Goal: Task Accomplishment & Management: Use online tool/utility

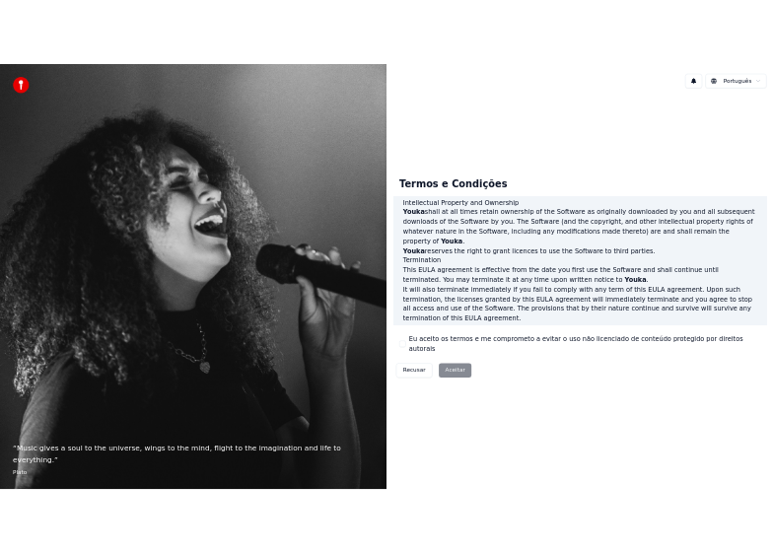
scroll to position [776, 0]
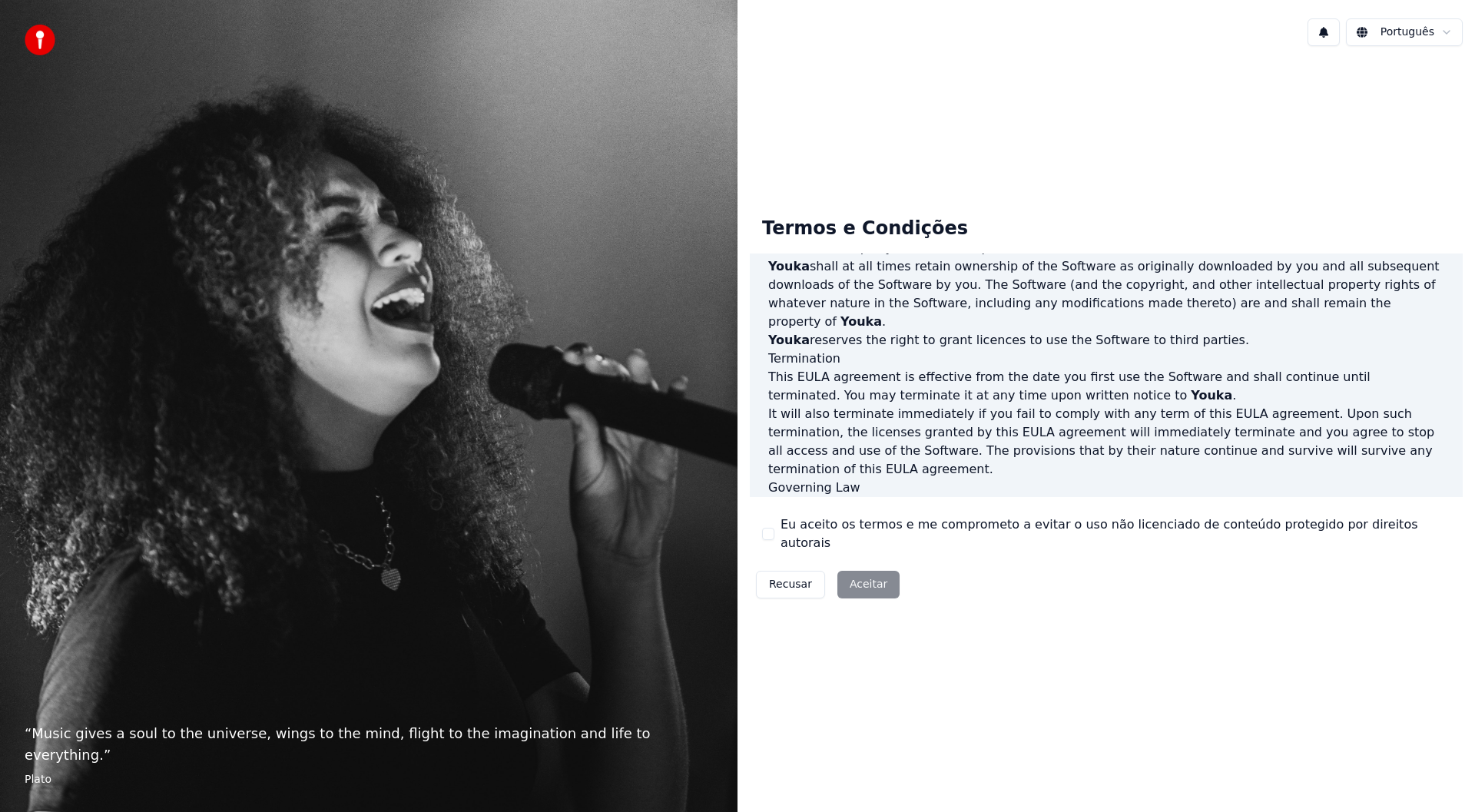
click at [804, 531] on label "Eu aceito os termos e me comprometo a evitar o uso não licenciado de conteúdo p…" at bounding box center [1115, 533] width 670 height 37
click at [774, 531] on button "Eu aceito os termos e me comprometo a evitar o uso não licenciado de conteúdo p…" at bounding box center [769, 534] width 12 height 12
click at [854, 575] on button "Aceitar" at bounding box center [868, 585] width 62 height 28
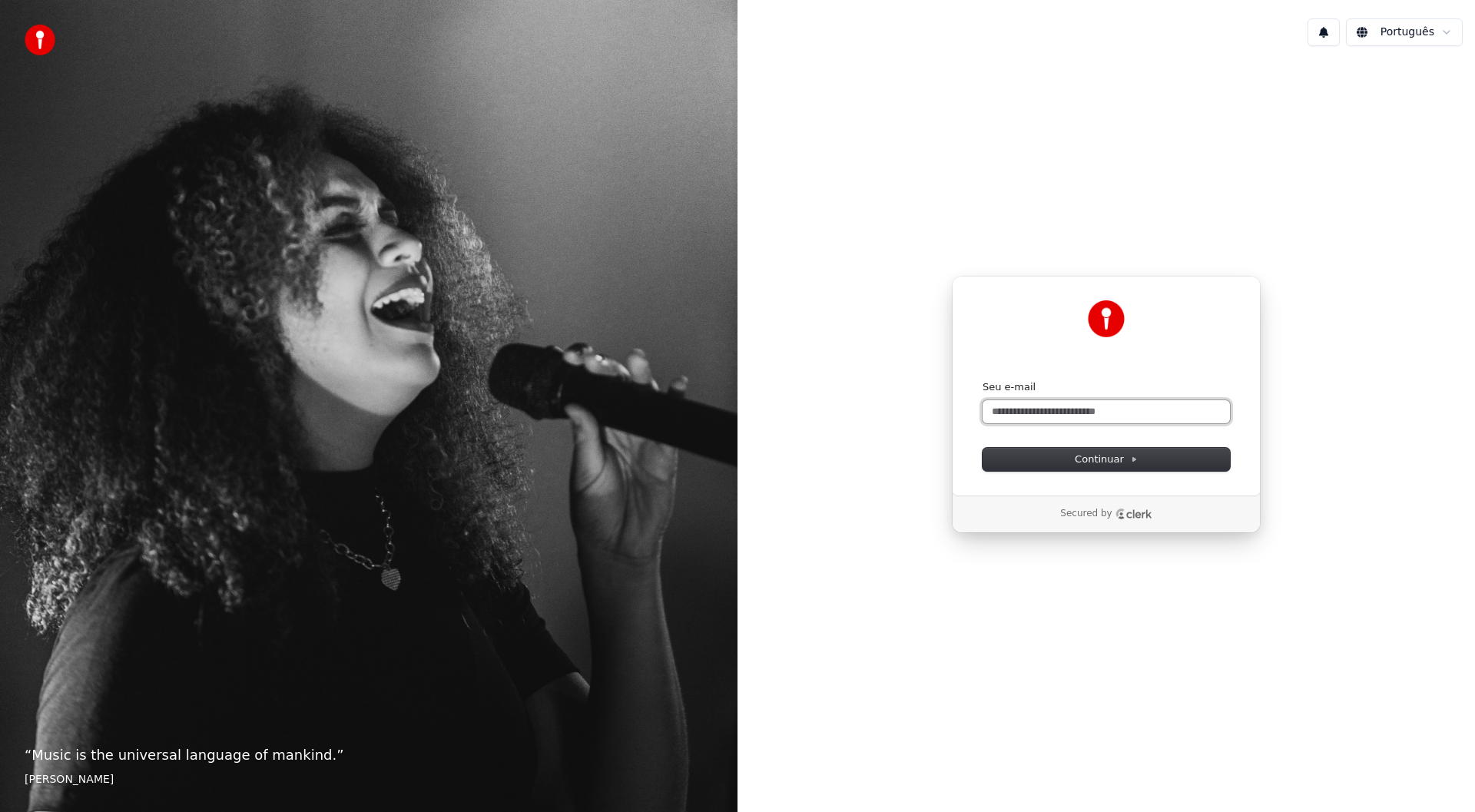
click at [1055, 410] on input "Seu e-mail" at bounding box center [1107, 412] width 248 height 23
click at [1069, 466] on button "Continuar" at bounding box center [1107, 459] width 248 height 23
type input "**********"
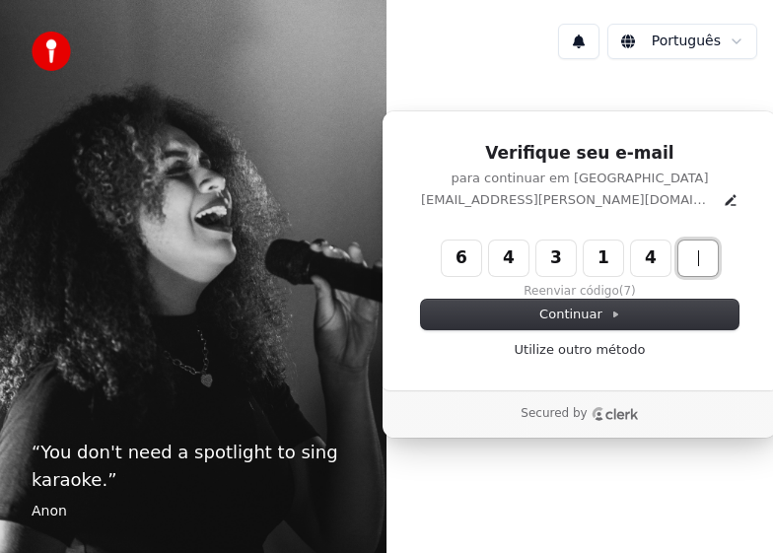
type input "******"
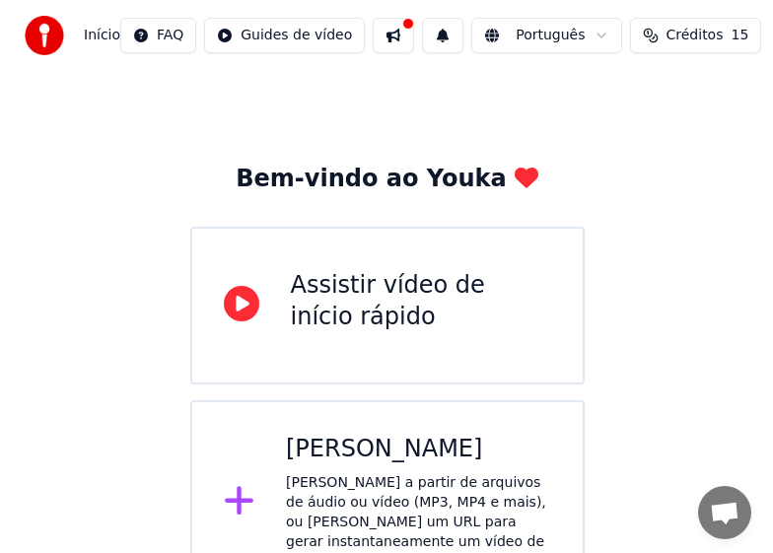
scroll to position [58, 0]
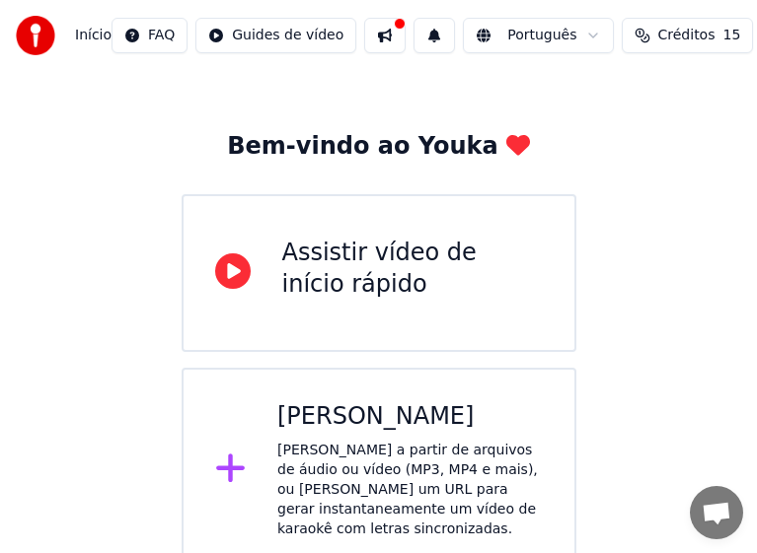
click at [349, 425] on div "[PERSON_NAME]" at bounding box center [409, 417] width 265 height 32
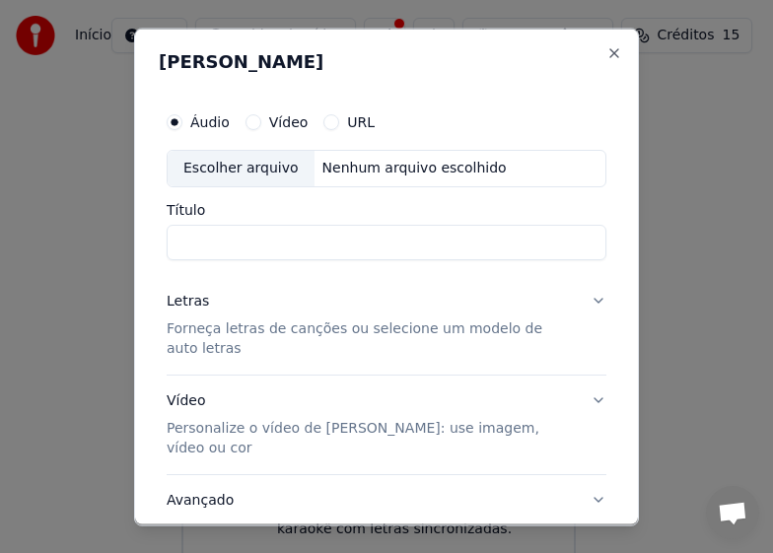
click at [402, 165] on div "Nenhum arquivo escolhido" at bounding box center [415, 168] width 200 height 20
type input "**********"
click at [583, 301] on button "Letras Forneça letras de canções ou selecione um modelo de auto letras" at bounding box center [387, 324] width 440 height 99
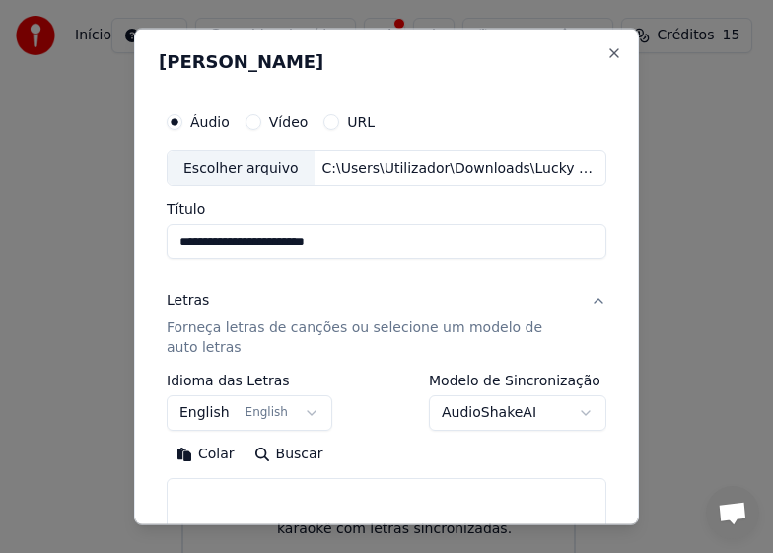
scroll to position [99, 0]
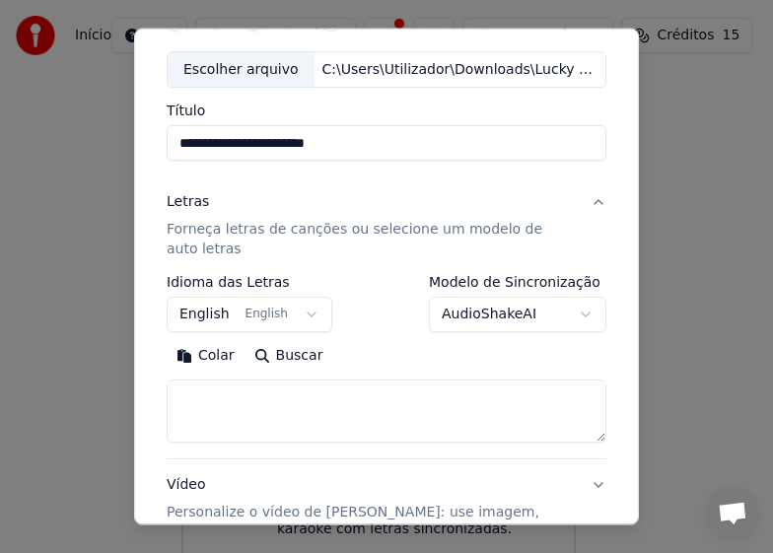
click at [300, 315] on body "**********" at bounding box center [378, 257] width 757 height 631
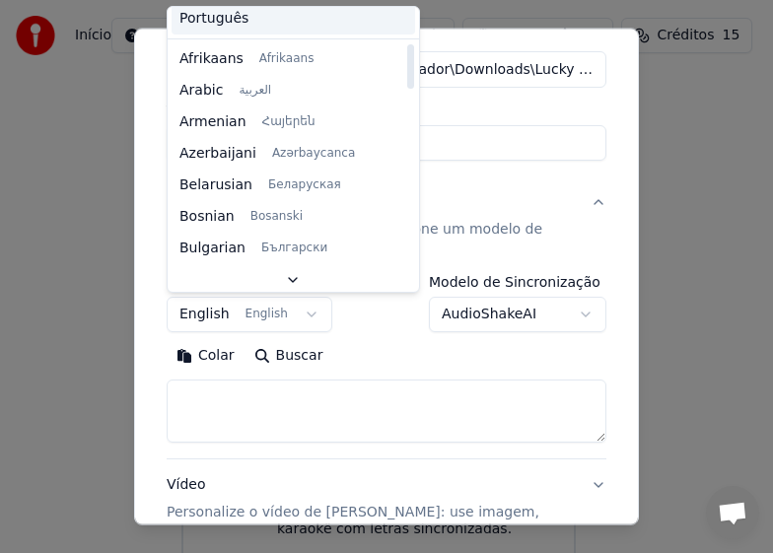
scroll to position [0, 0]
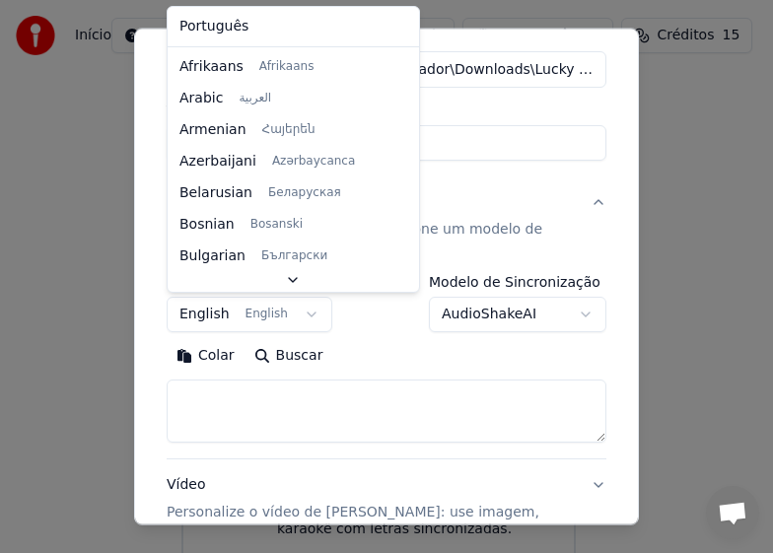
select select "**"
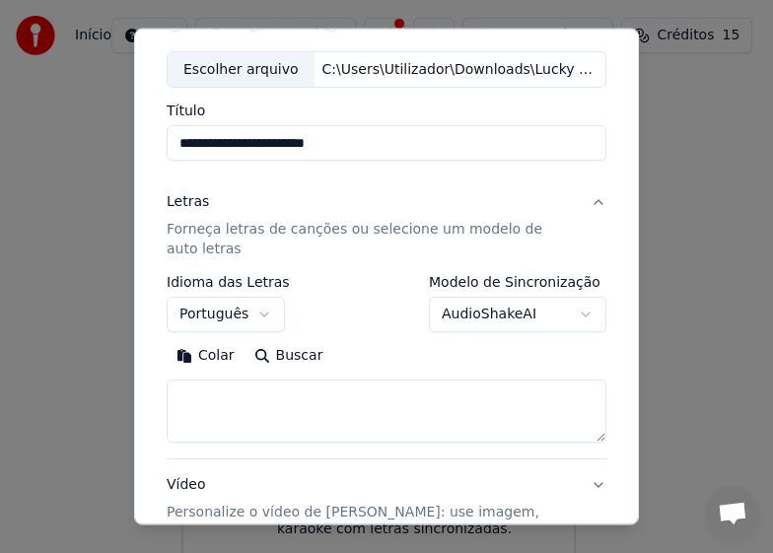
click at [574, 314] on body "**********" at bounding box center [378, 257] width 757 height 631
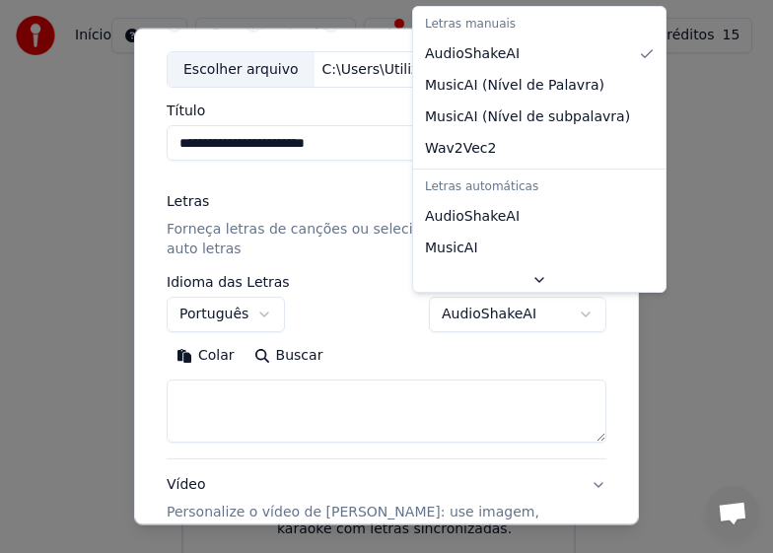
click at [573, 314] on body "**********" at bounding box center [378, 257] width 757 height 631
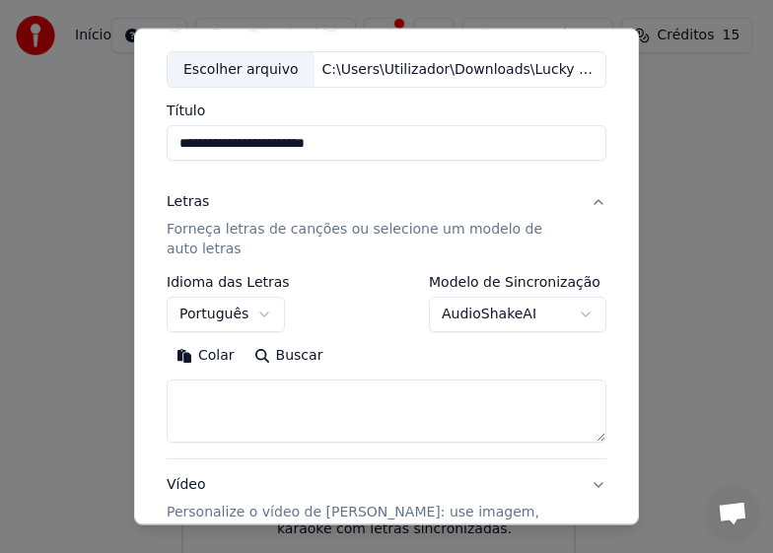
click at [420, 230] on p "Forneça letras de canções ou selecione um modelo de auto letras" at bounding box center [371, 239] width 408 height 39
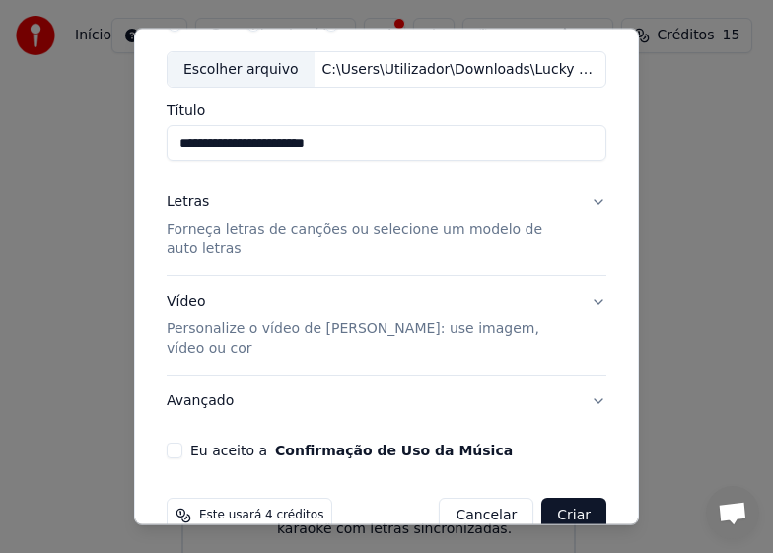
click at [420, 230] on p "Forneça letras de canções ou selecione um modelo de auto letras" at bounding box center [371, 239] width 408 height 39
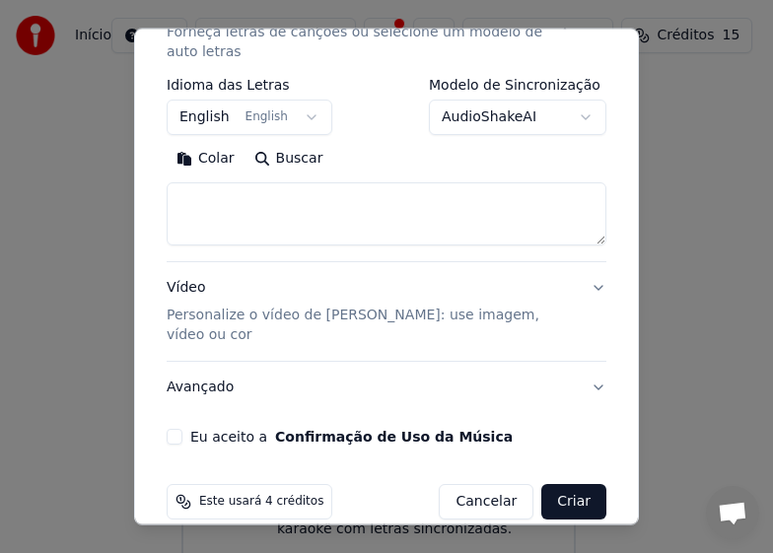
scroll to position [303, 0]
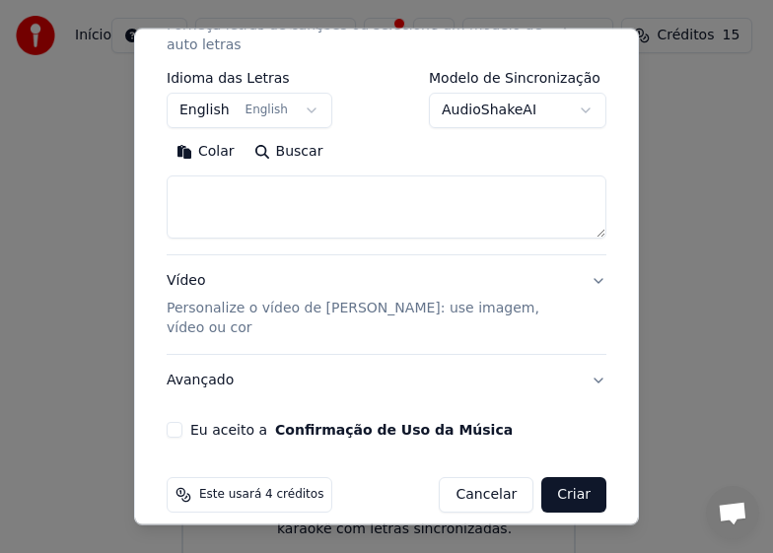
click at [180, 422] on button "Eu aceito a Confirmação de Uso da Música" at bounding box center [175, 430] width 16 height 16
click at [556, 478] on button "Criar" at bounding box center [574, 495] width 65 height 36
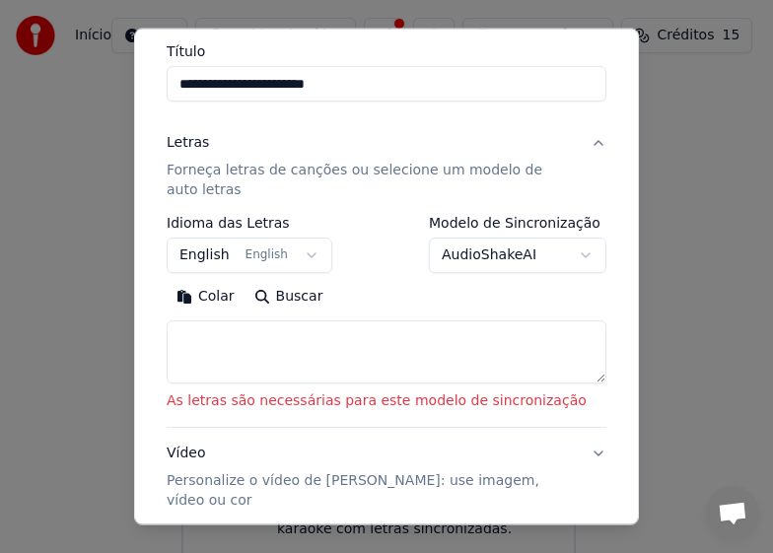
scroll to position [106, 0]
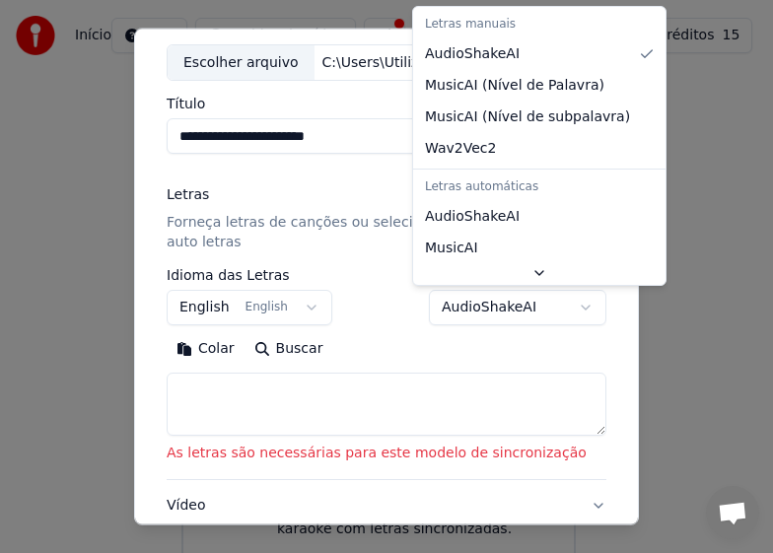
click at [570, 310] on body "**********" at bounding box center [378, 257] width 757 height 631
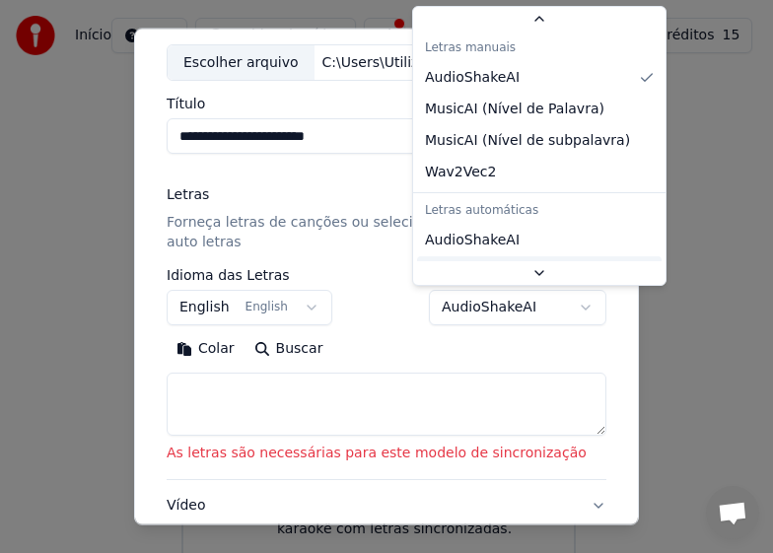
scroll to position [32, 0]
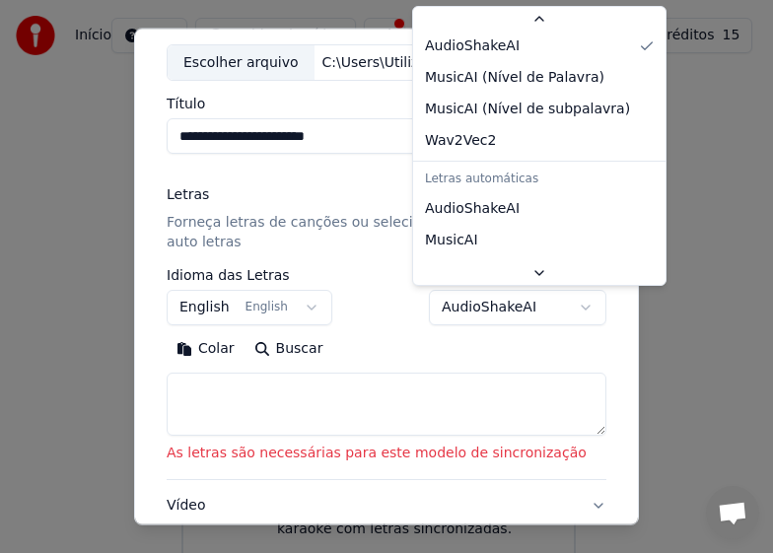
select select "**********"
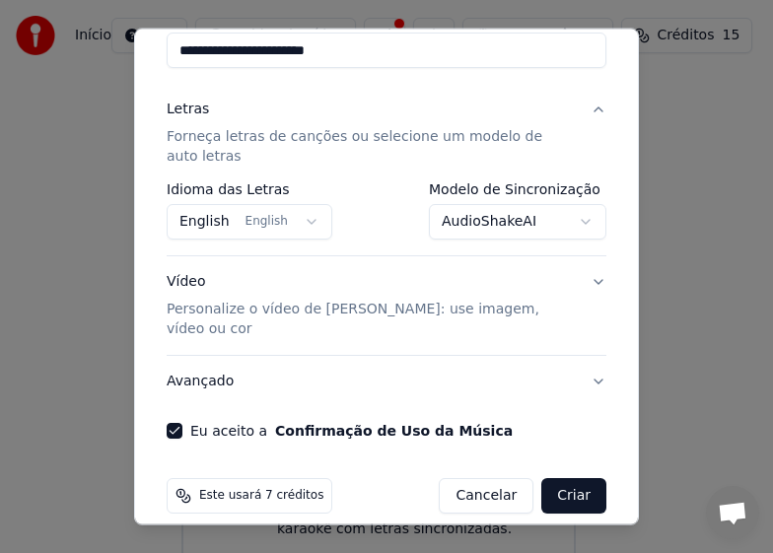
scroll to position [192, 0]
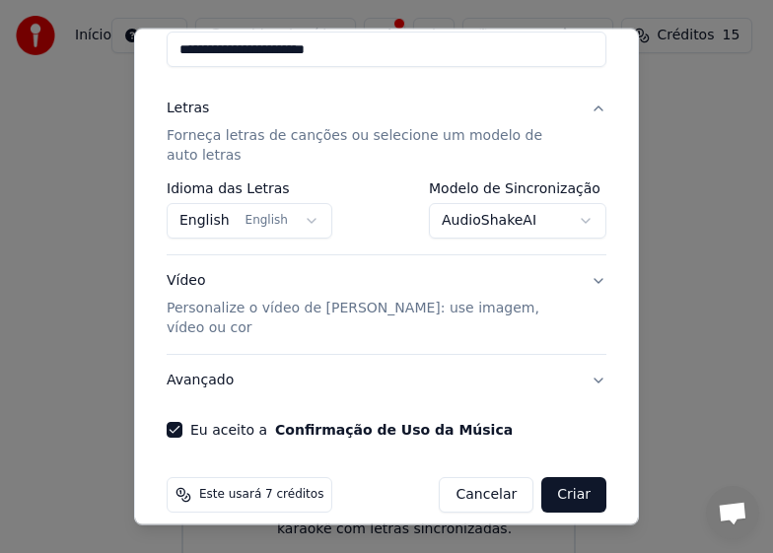
click at [551, 477] on button "Criar" at bounding box center [574, 495] width 65 height 36
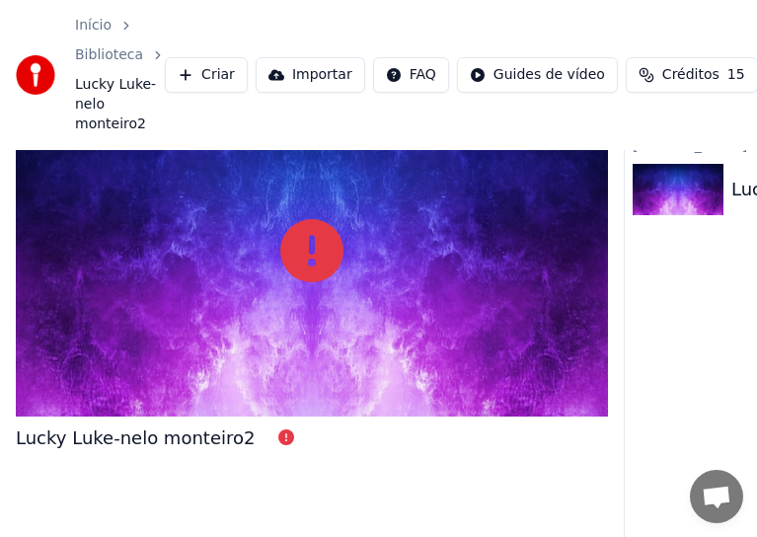
scroll to position [131, 0]
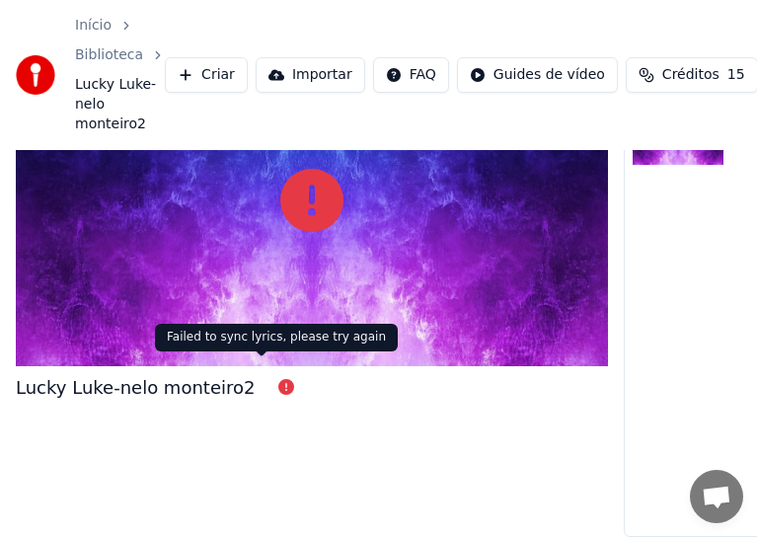
click at [278, 379] on icon at bounding box center [286, 387] width 16 height 16
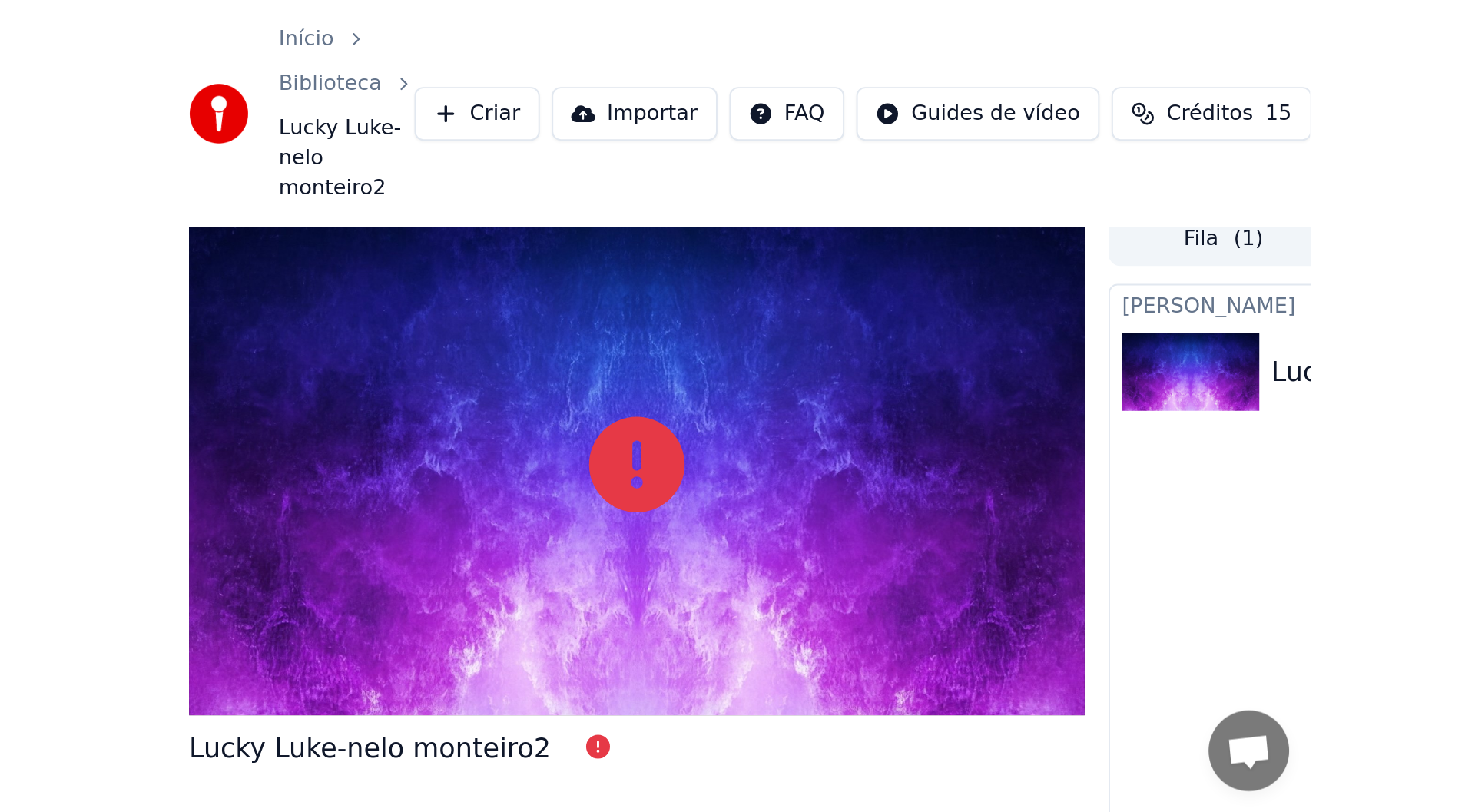
scroll to position [0, 0]
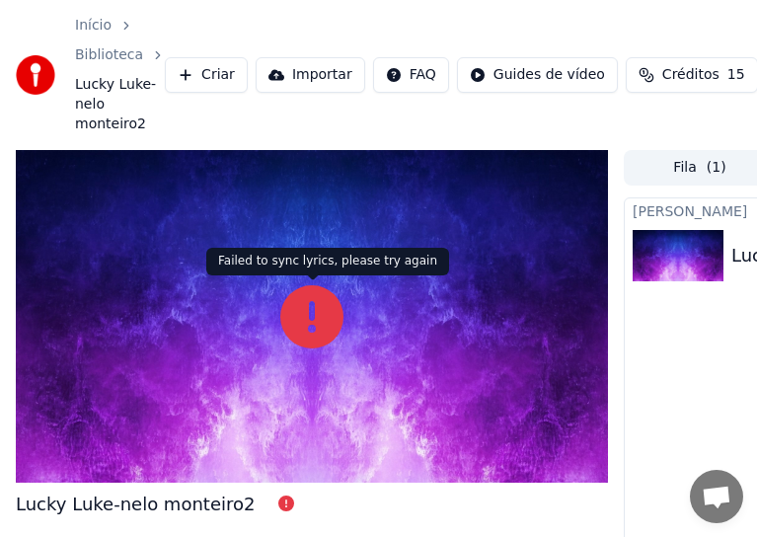
click at [313, 330] on icon at bounding box center [311, 316] width 63 height 63
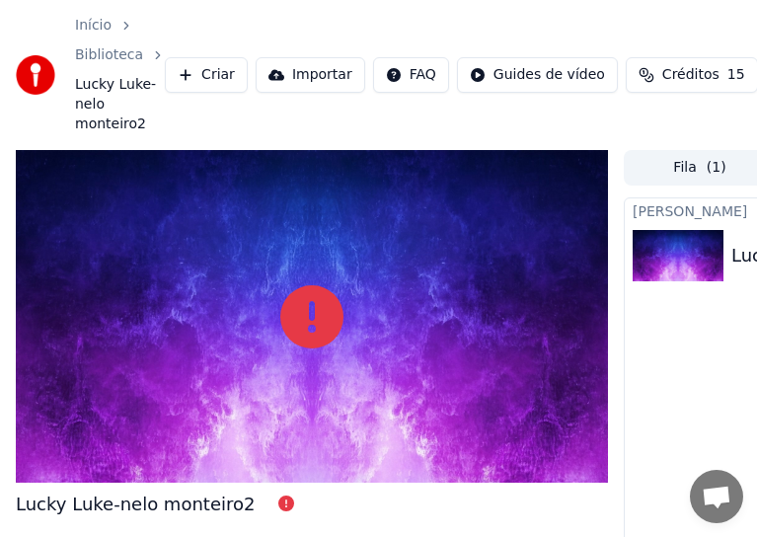
click at [684, 259] on img at bounding box center [677, 255] width 91 height 51
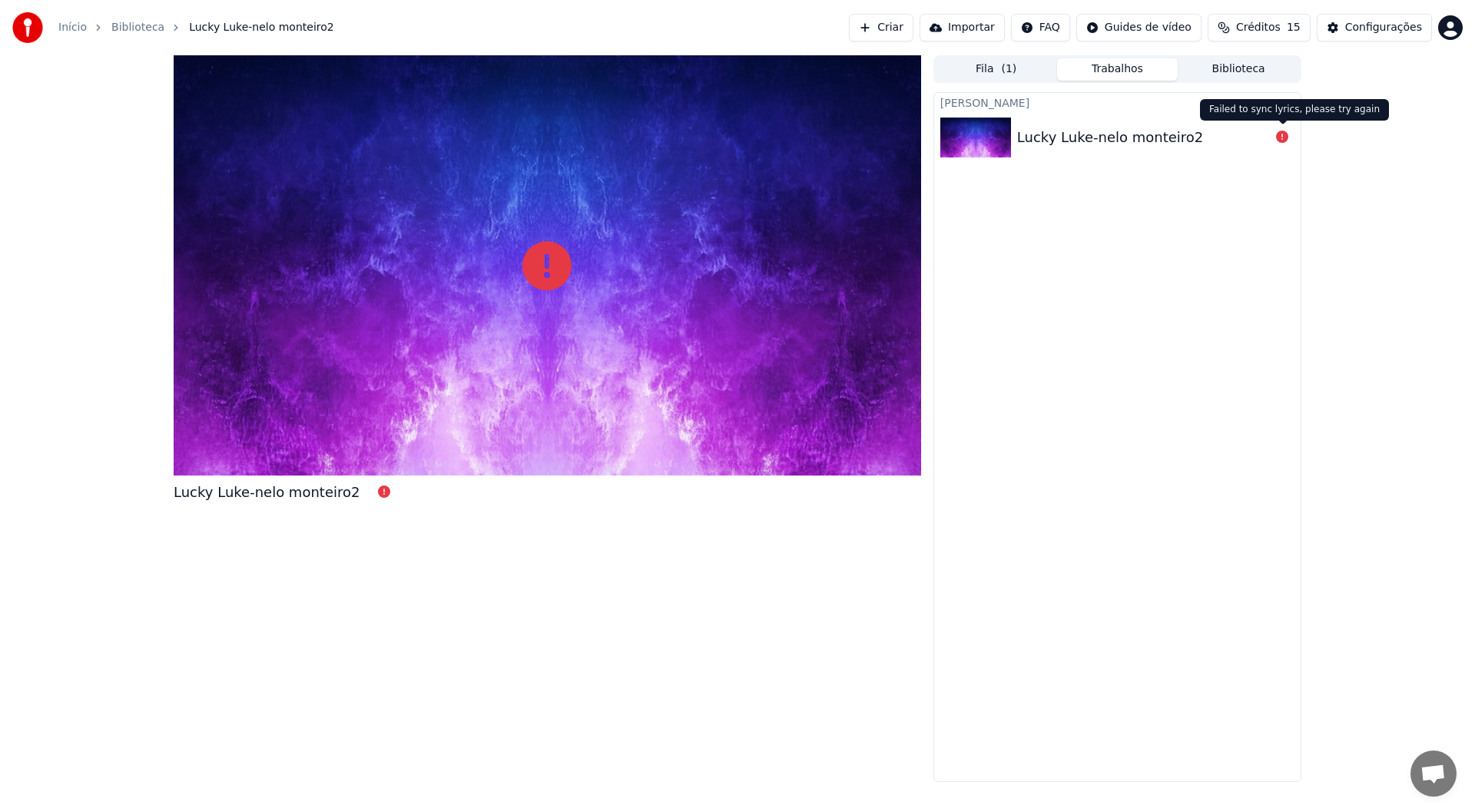
click at [601, 133] on icon at bounding box center [1282, 137] width 12 height 12
click at [601, 27] on button "Criar" at bounding box center [881, 28] width 65 height 28
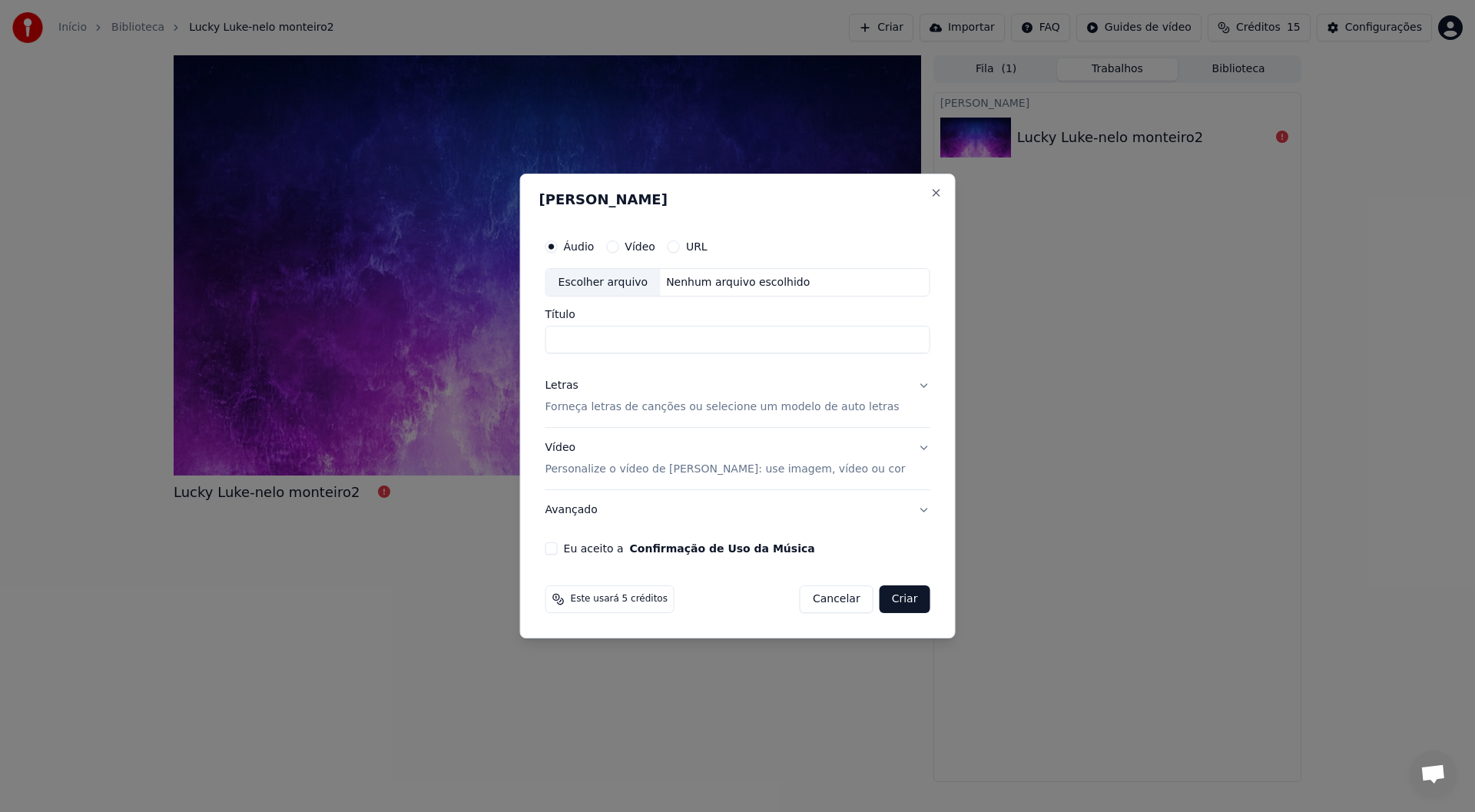
click at [601, 283] on div "Escolher arquivo" at bounding box center [603, 283] width 114 height 28
type input "**********"
click at [601, 408] on p "Forneça letras de canções ou selecione um modelo de auto letras" at bounding box center [722, 408] width 354 height 16
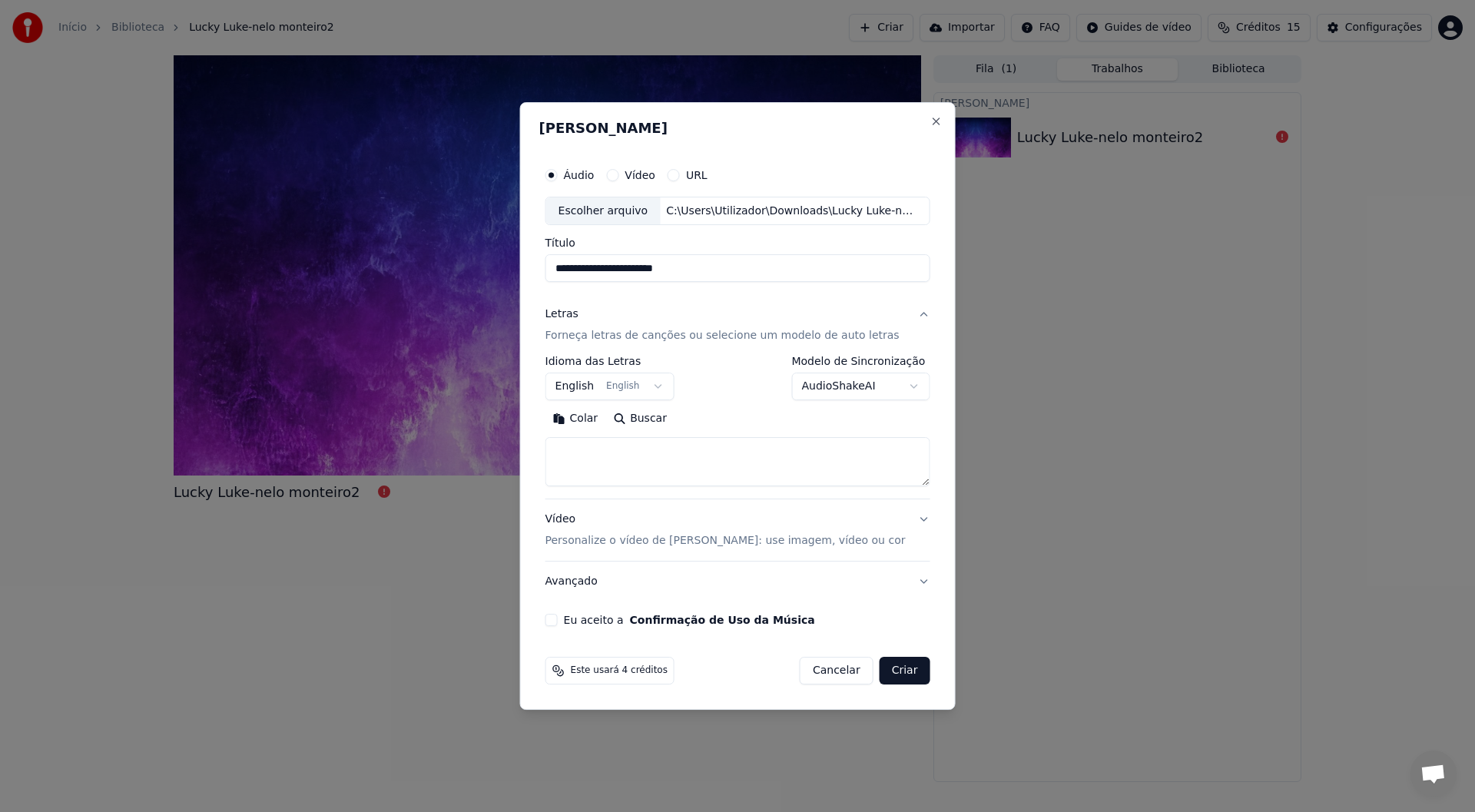
click at [601, 388] on body "**********" at bounding box center [738, 406] width 1475 height 812
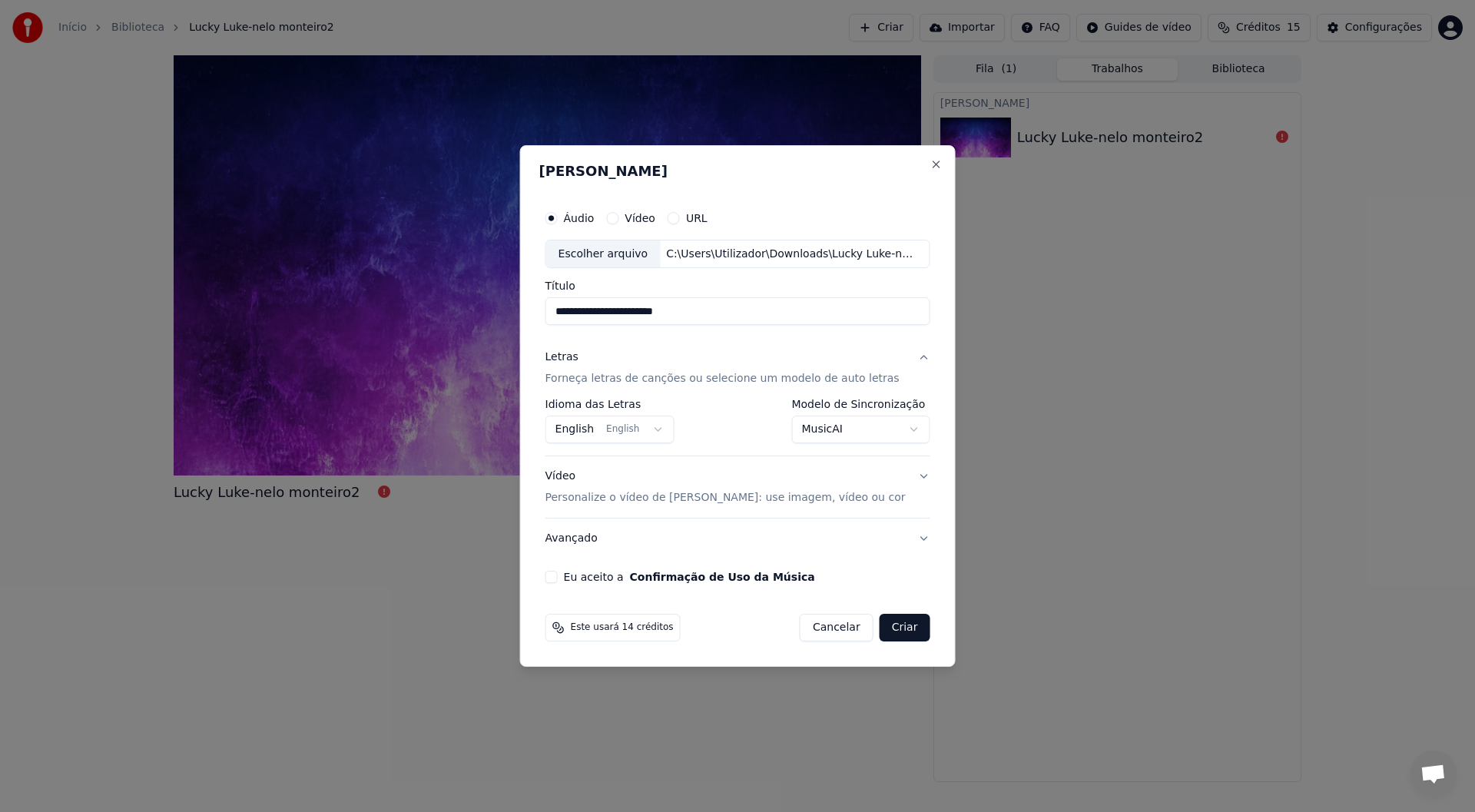
click at [558, 430] on button "Eu aceito a Confirmação de Uso da Música" at bounding box center [551, 577] width 12 height 12
click at [601, 430] on button "Criar" at bounding box center [904, 627] width 51 height 28
select select "**********"
select select
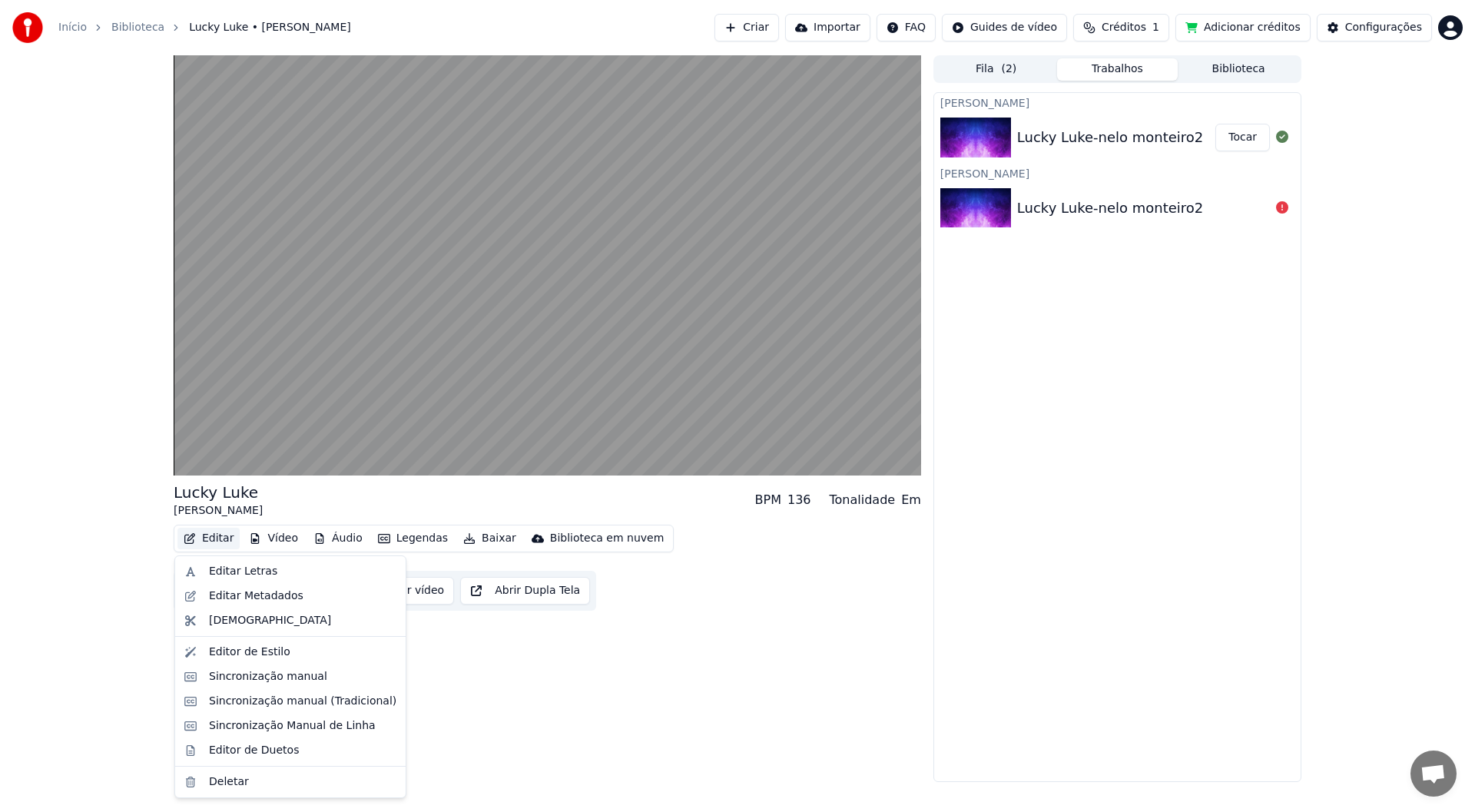
click at [209, 430] on button "Editar" at bounding box center [209, 539] width 62 height 22
click at [225, 430] on div "Editar Letras" at bounding box center [243, 571] width 69 height 16
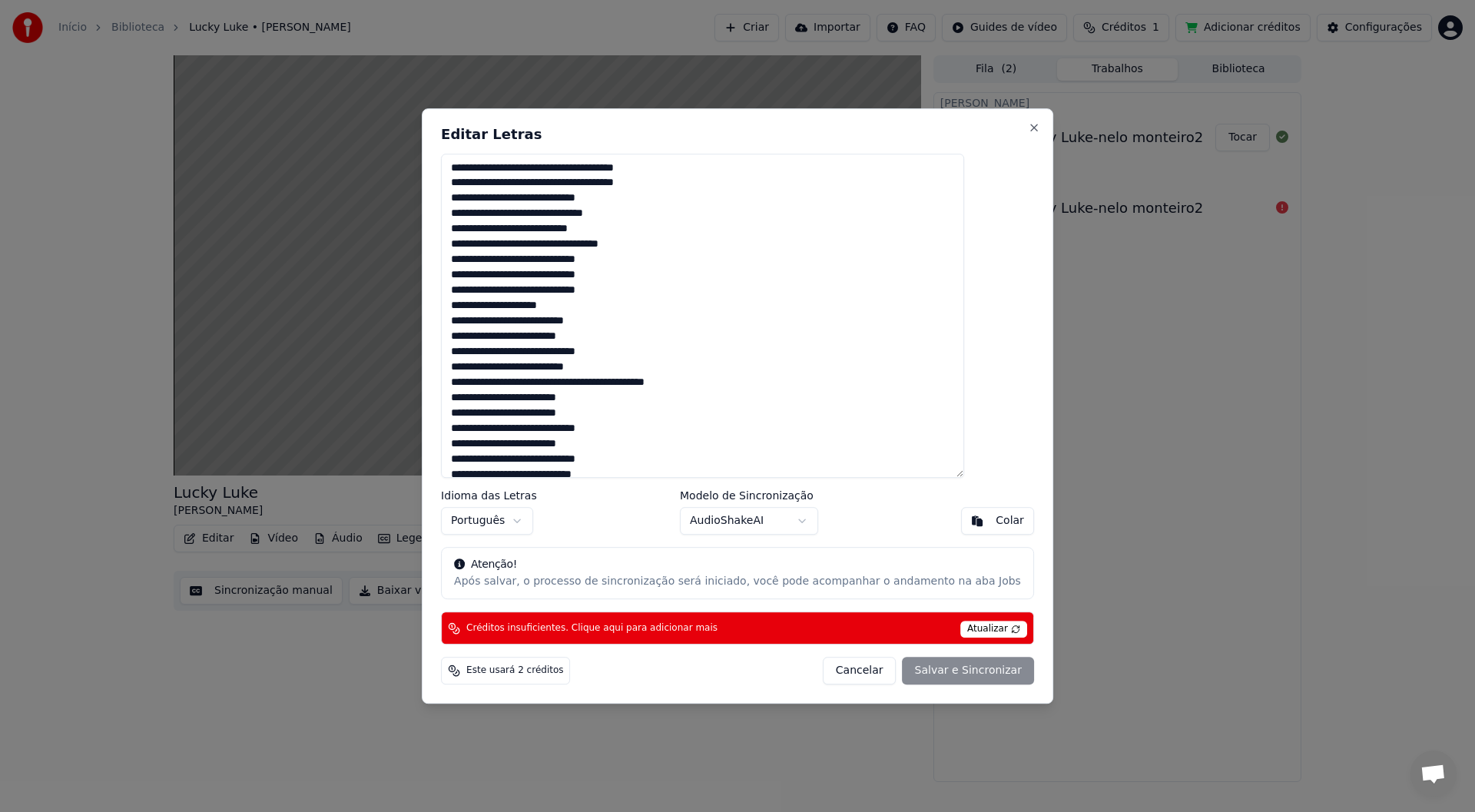
click at [552, 276] on textarea at bounding box center [702, 315] width 523 height 325
click at [601, 314] on textarea at bounding box center [702, 315] width 523 height 325
drag, startPoint x: 486, startPoint y: 184, endPoint x: 596, endPoint y: 185, distance: 110.0
click at [596, 185] on textarea at bounding box center [702, 315] width 523 height 325
drag, startPoint x: 486, startPoint y: 304, endPoint x: 595, endPoint y: 308, distance: 109.1
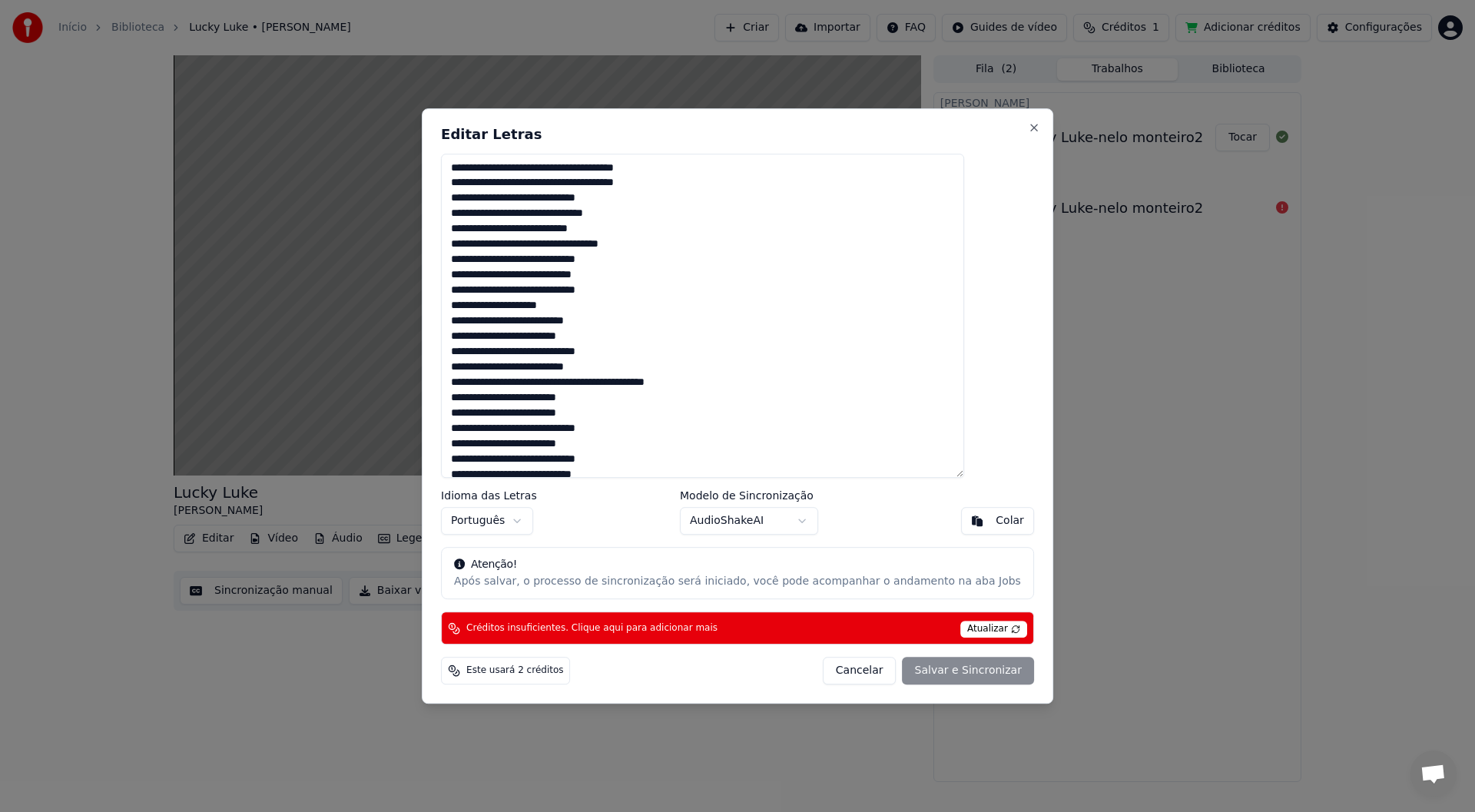
click at [595, 308] on textarea at bounding box center [702, 315] width 523 height 325
paste textarea
drag, startPoint x: 485, startPoint y: 305, endPoint x: 544, endPoint y: 308, distance: 59.1
click at [544, 308] on textarea at bounding box center [702, 315] width 523 height 325
drag, startPoint x: 484, startPoint y: 384, endPoint x: 618, endPoint y: 381, distance: 134.0
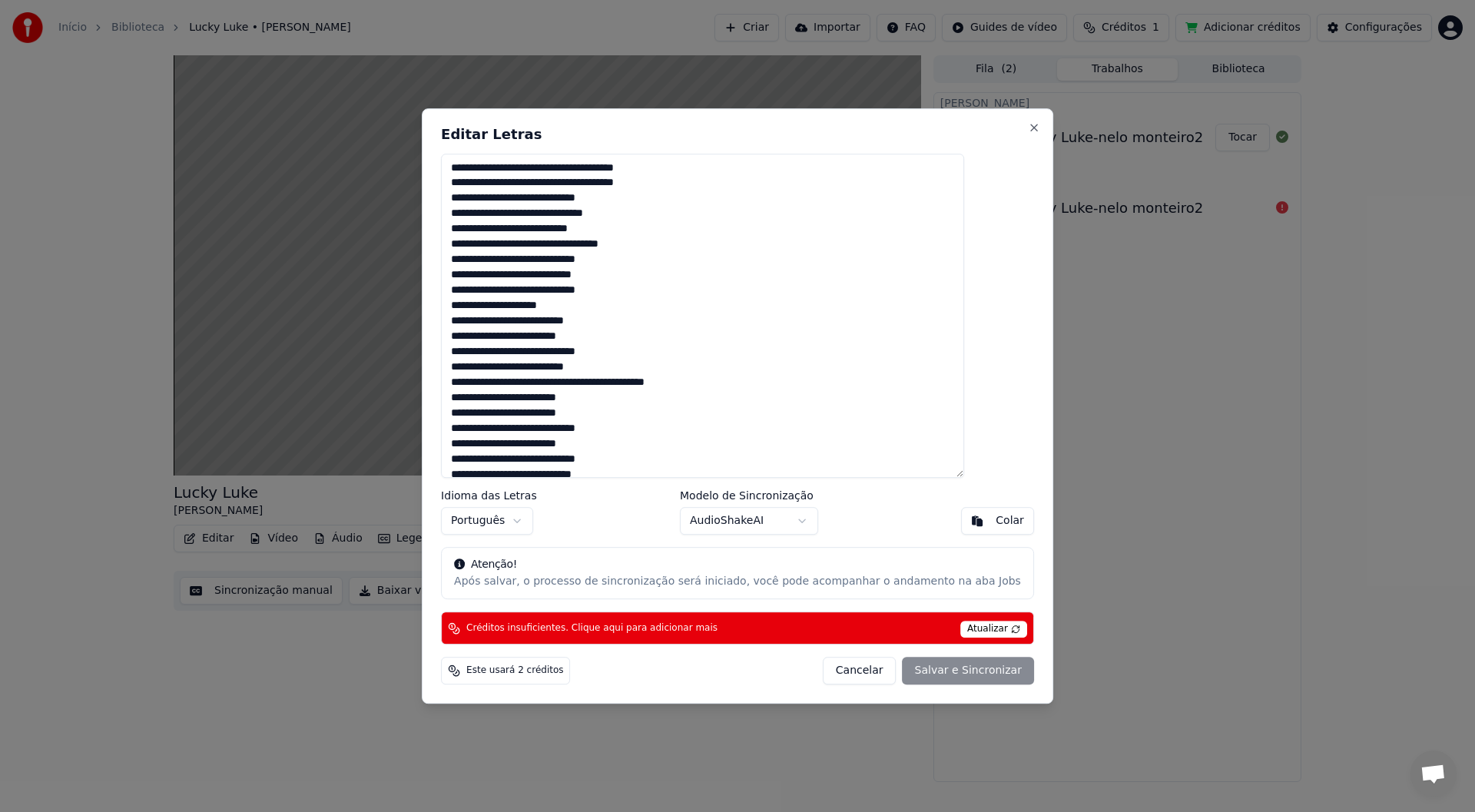
click at [601, 381] on textarea at bounding box center [702, 315] width 523 height 325
paste textarea
drag, startPoint x: 487, startPoint y: 305, endPoint x: 597, endPoint y: 310, distance: 110.1
click at [597, 310] on textarea at bounding box center [702, 315] width 523 height 325
drag, startPoint x: 485, startPoint y: 379, endPoint x: 543, endPoint y: 381, distance: 58.0
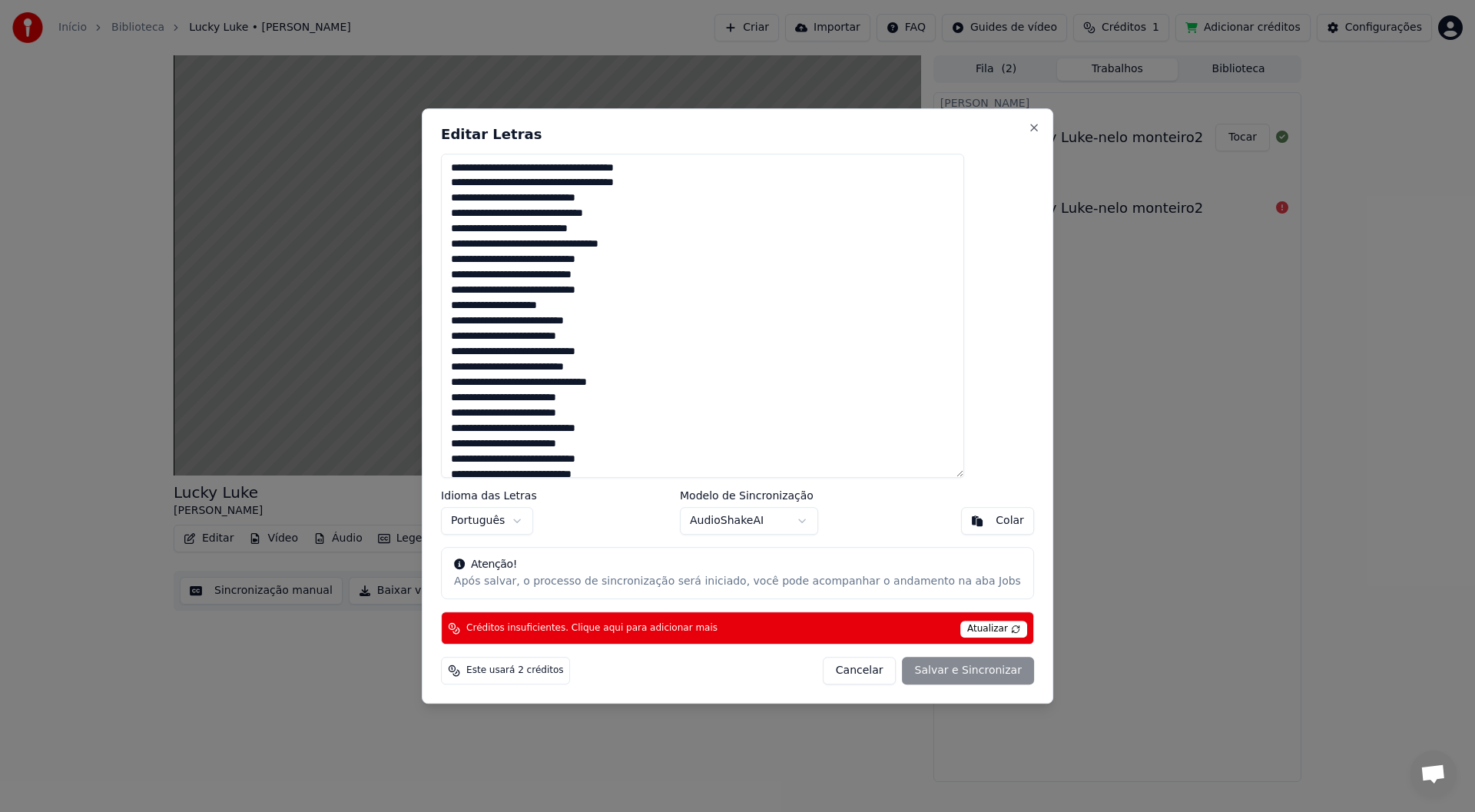
click at [543, 381] on textarea at bounding box center [702, 315] width 523 height 325
paste textarea "**********"
drag, startPoint x: 487, startPoint y: 399, endPoint x: 618, endPoint y: 399, distance: 131.0
click at [601, 399] on textarea at bounding box center [702, 315] width 523 height 325
paste textarea
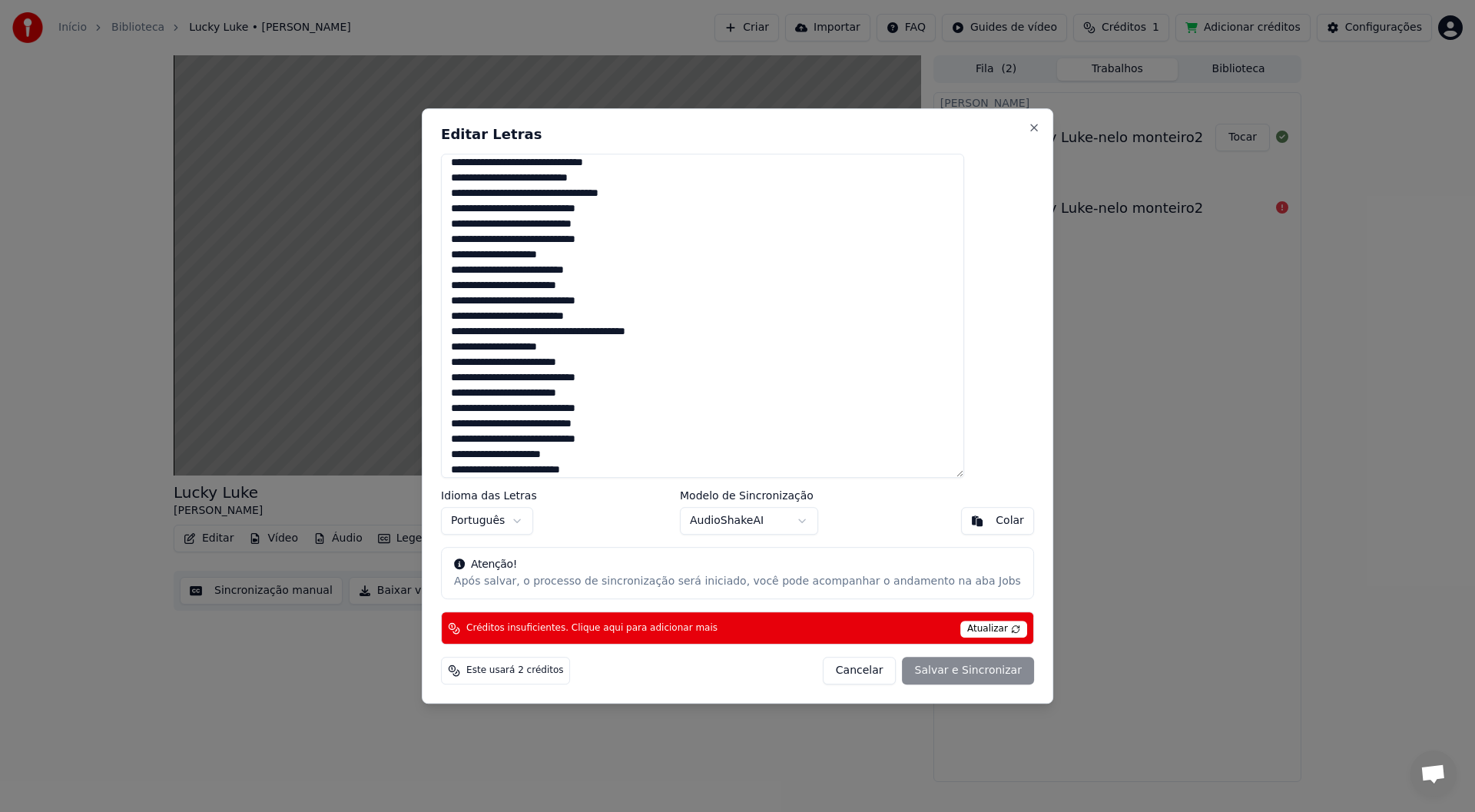
scroll to position [77, 0]
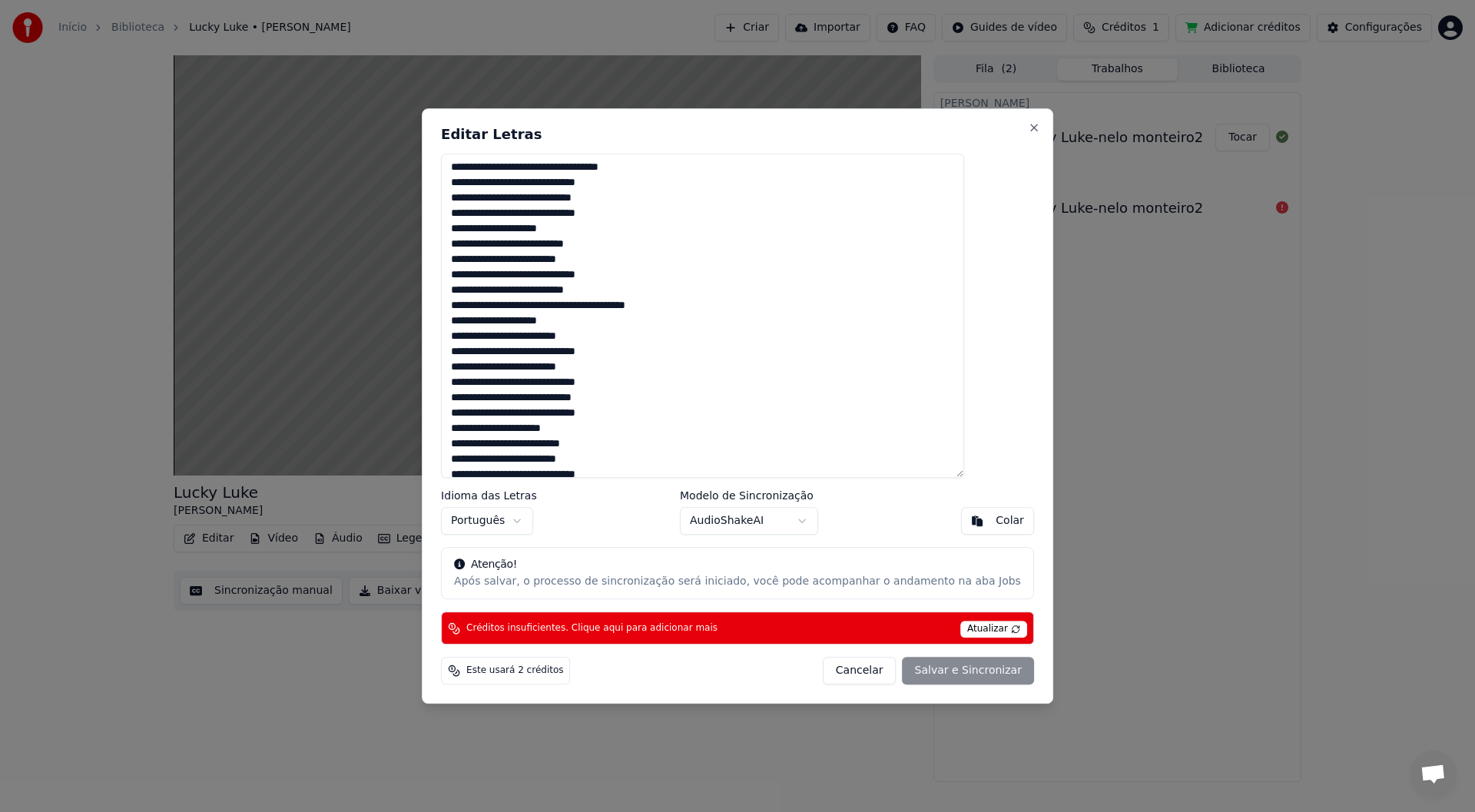
drag, startPoint x: 487, startPoint y: 290, endPoint x: 628, endPoint y: 294, distance: 141.1
click at [601, 294] on textarea at bounding box center [702, 315] width 523 height 325
drag, startPoint x: 491, startPoint y: 369, endPoint x: 614, endPoint y: 371, distance: 123.0
click at [601, 371] on textarea at bounding box center [702, 315] width 523 height 325
paste textarea "**"
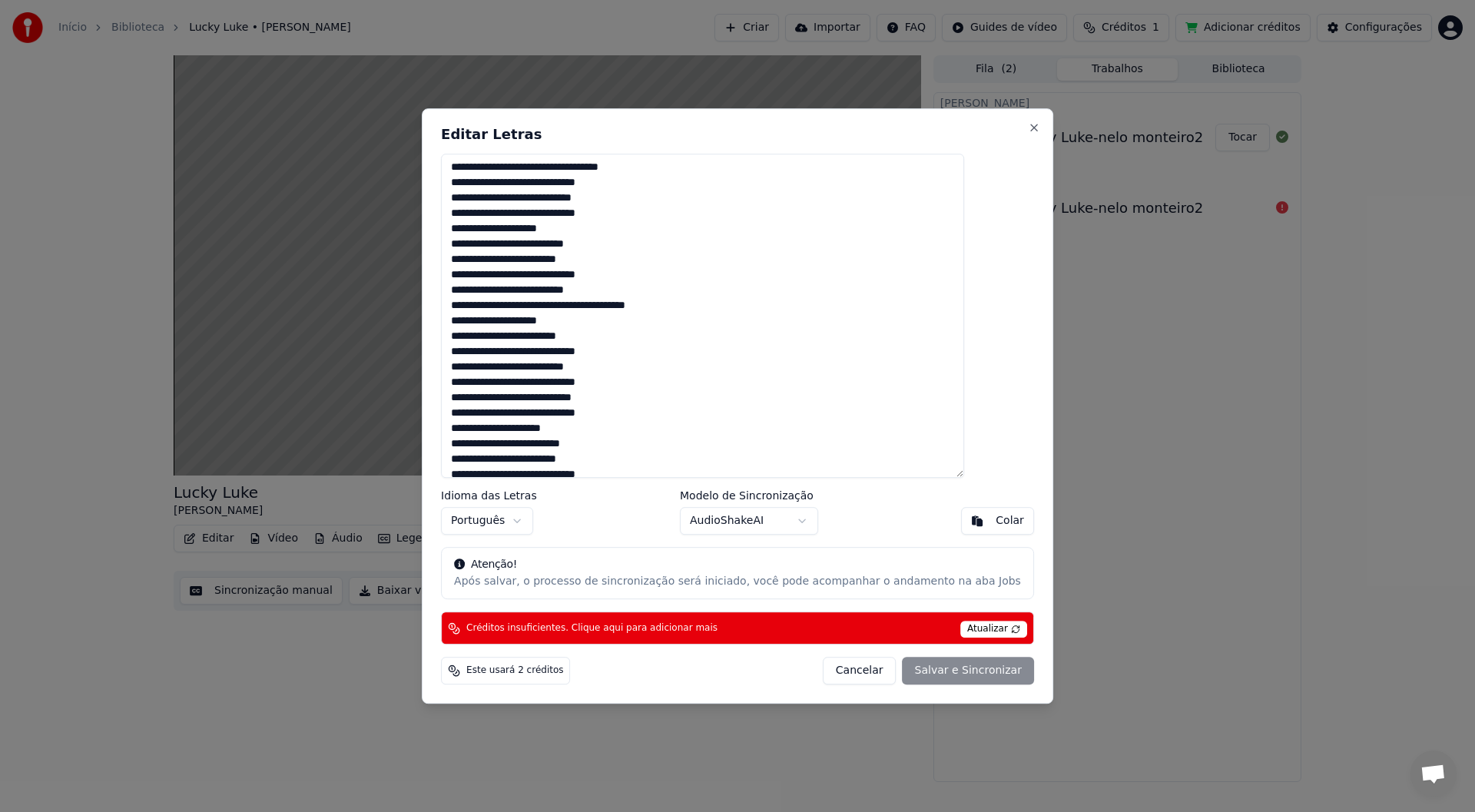
scroll to position [153, 0]
drag, startPoint x: 486, startPoint y: 244, endPoint x: 598, endPoint y: 247, distance: 112.0
click at [598, 247] on textarea at bounding box center [702, 315] width 523 height 325
drag, startPoint x: 486, startPoint y: 353, endPoint x: 596, endPoint y: 354, distance: 110.0
click at [596, 354] on textarea at bounding box center [702, 315] width 523 height 325
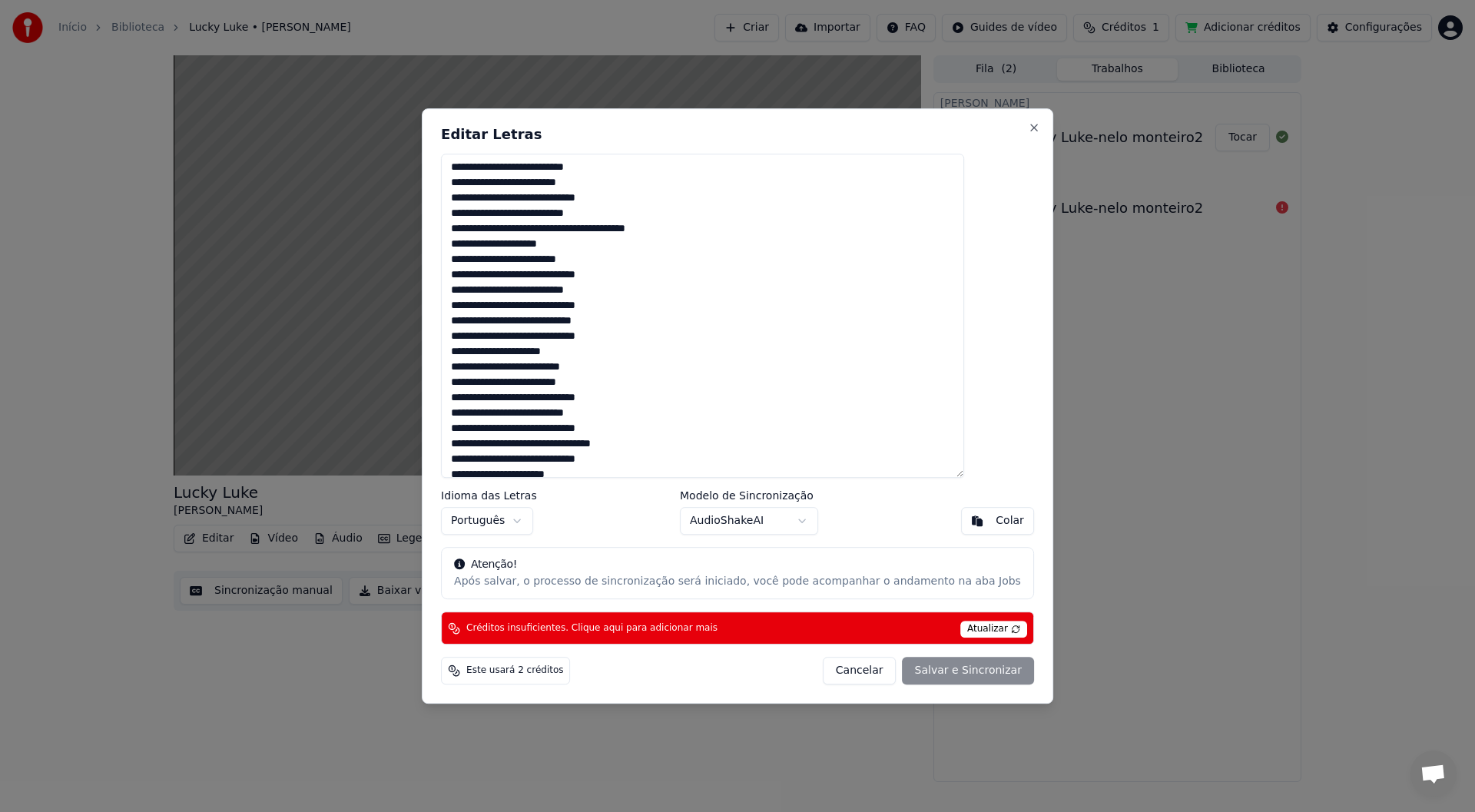
paste textarea
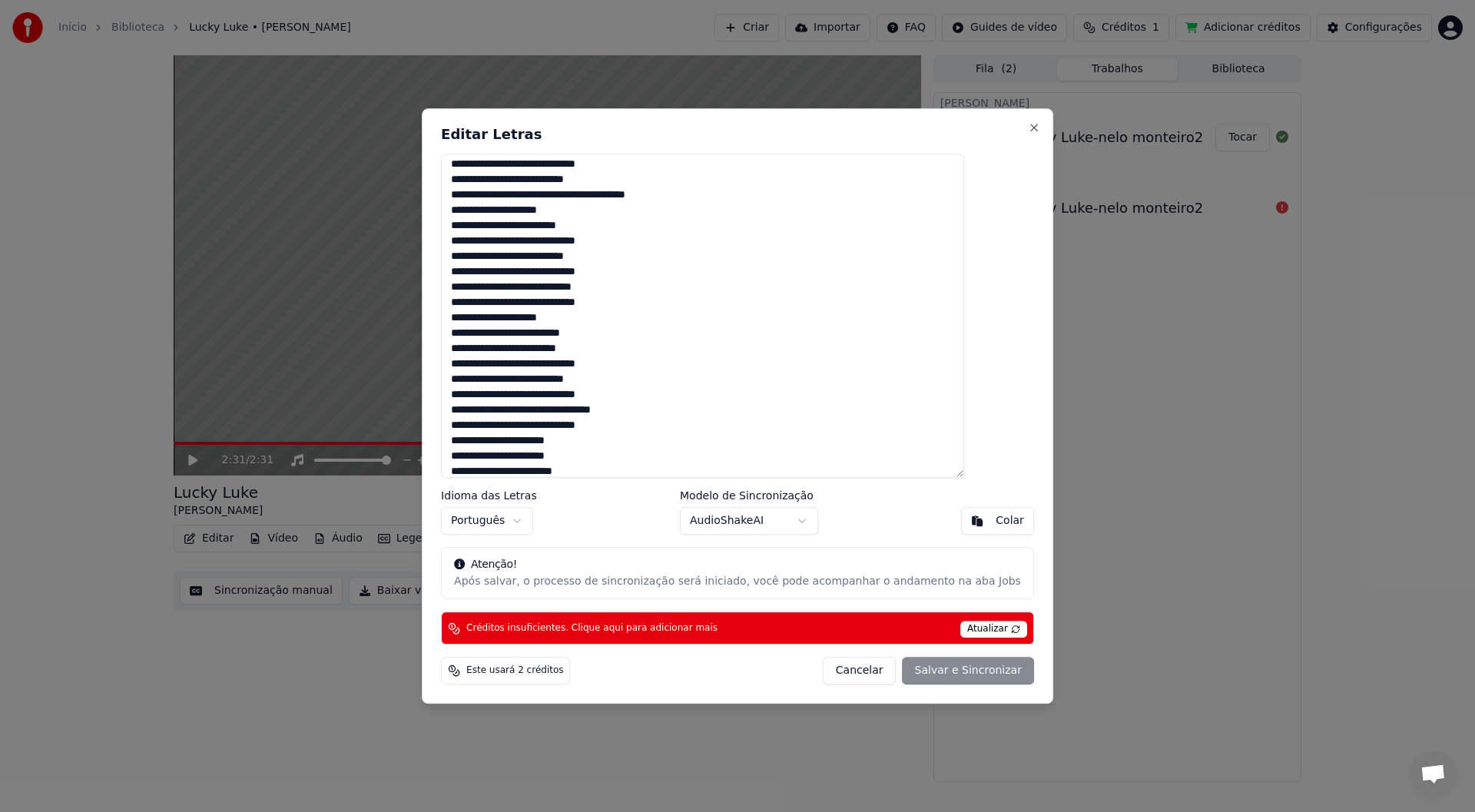
scroll to position [210, 0]
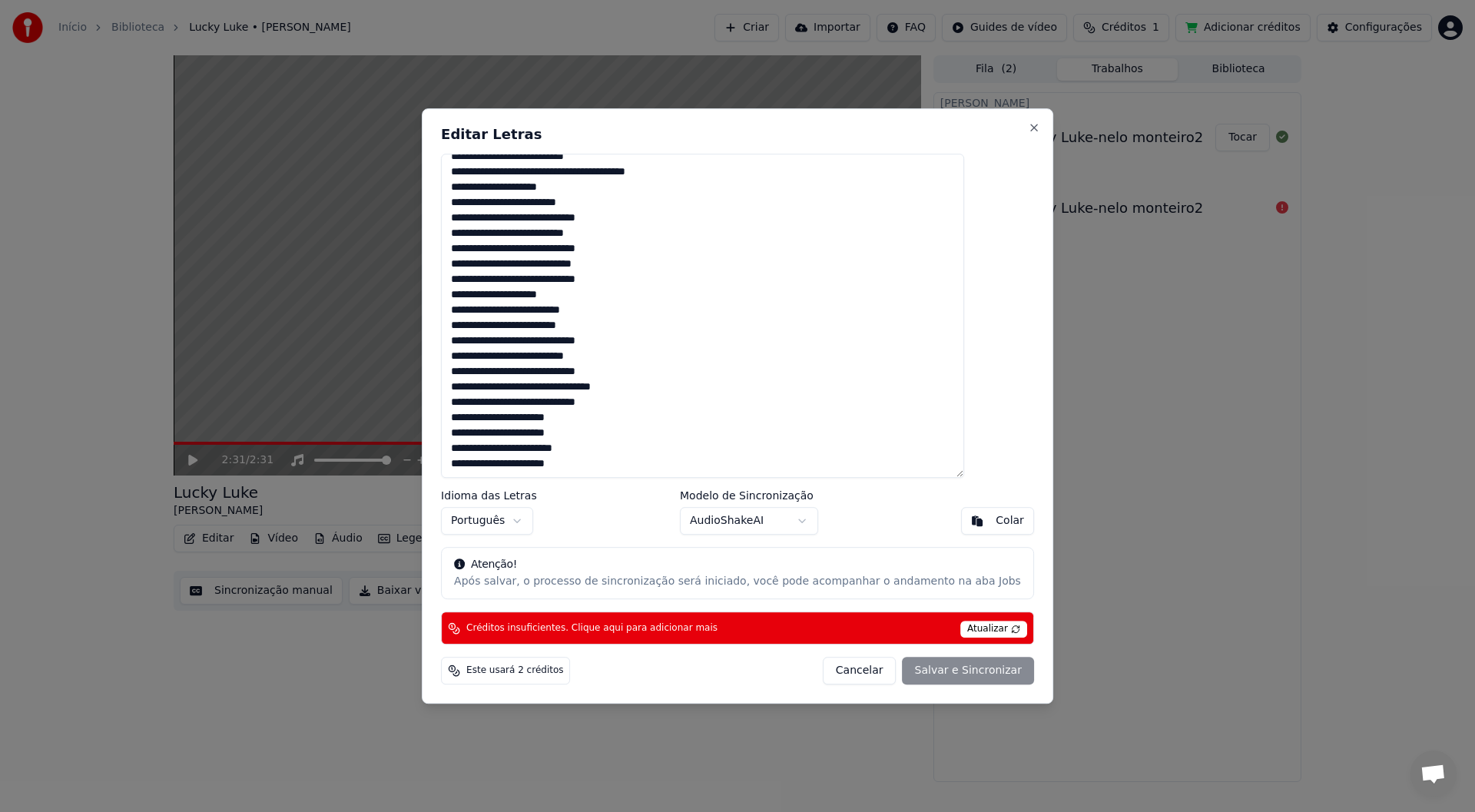
click at [514, 387] on textarea at bounding box center [702, 315] width 523 height 325
click at [556, 413] on textarea at bounding box center [702, 315] width 523 height 325
click at [544, 388] on textarea at bounding box center [702, 315] width 523 height 325
drag, startPoint x: 485, startPoint y: 296, endPoint x: 597, endPoint y: 297, distance: 112.0
click at [597, 297] on textarea at bounding box center [702, 315] width 523 height 325
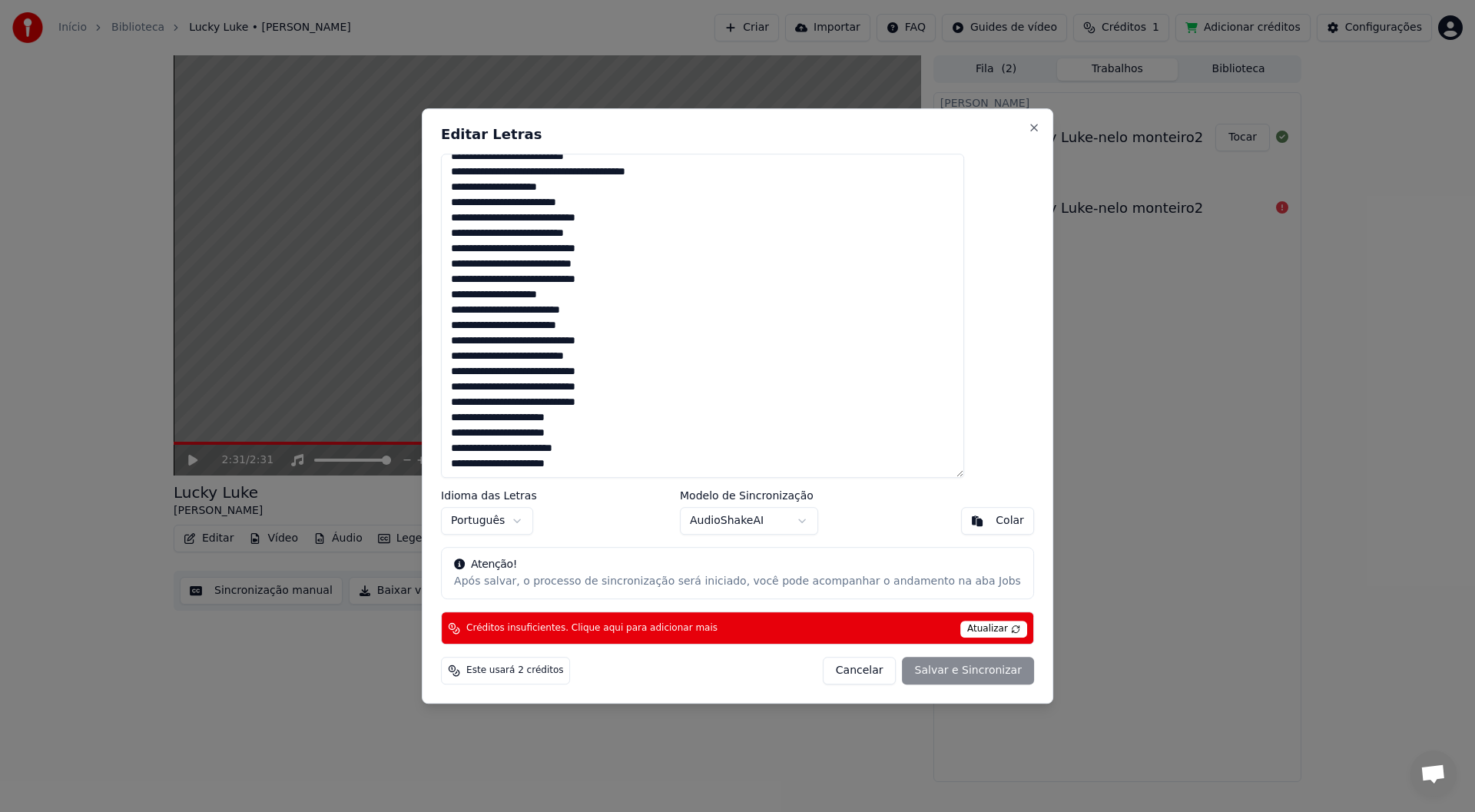
drag, startPoint x: 486, startPoint y: 417, endPoint x: 603, endPoint y: 421, distance: 117.1
click at [601, 421] on textarea at bounding box center [702, 315] width 523 height 325
paste textarea
drag, startPoint x: 486, startPoint y: 433, endPoint x: 607, endPoint y: 435, distance: 121.0
click at [601, 430] on textarea at bounding box center [702, 315] width 523 height 325
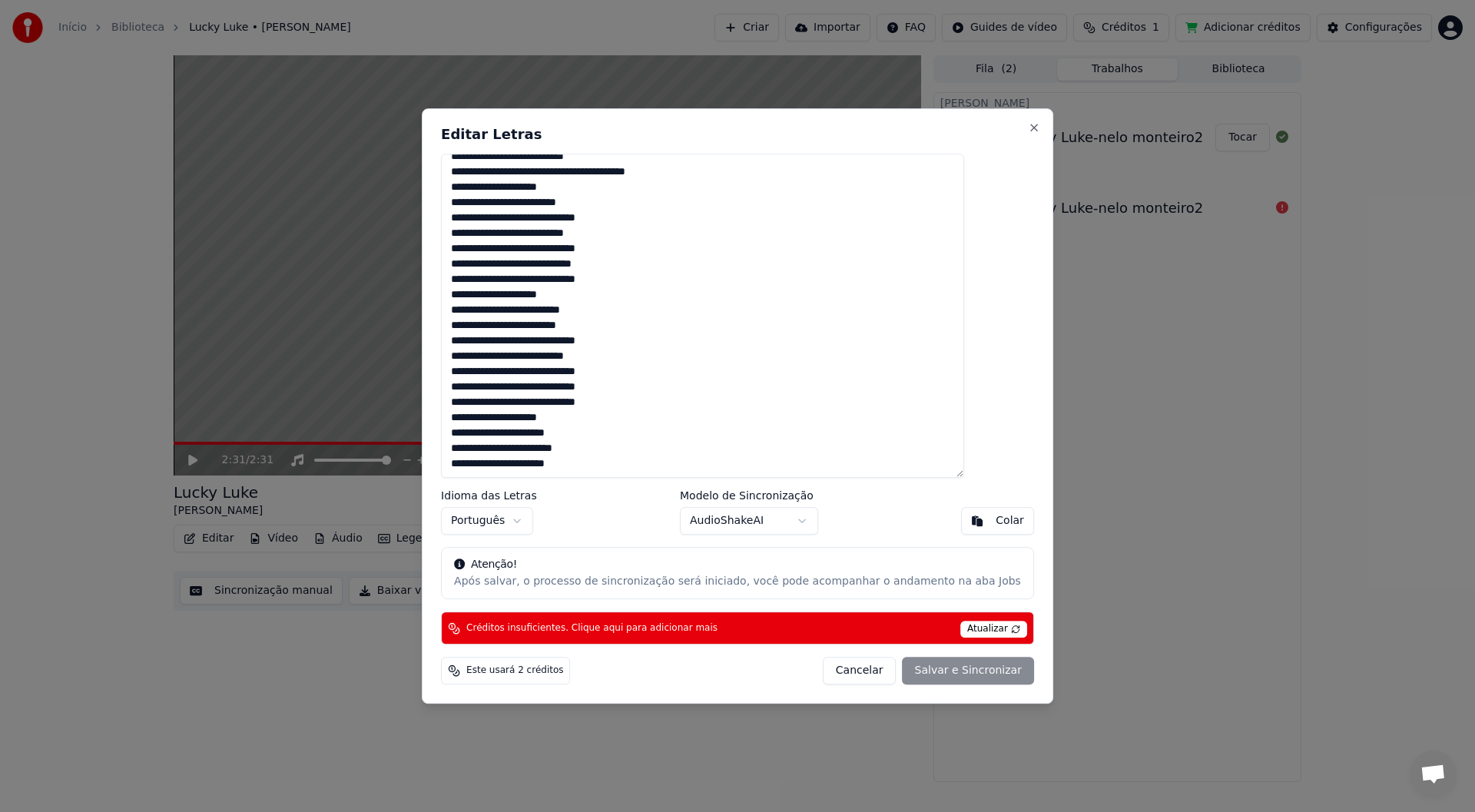
paste textarea
drag, startPoint x: 485, startPoint y: 466, endPoint x: 604, endPoint y: 466, distance: 119.0
click at [601, 430] on textarea at bounding box center [702, 315] width 523 height 325
paste textarea
click at [601, 430] on div "Cancelar Salvar e Sincronizar" at bounding box center [928, 670] width 211 height 28
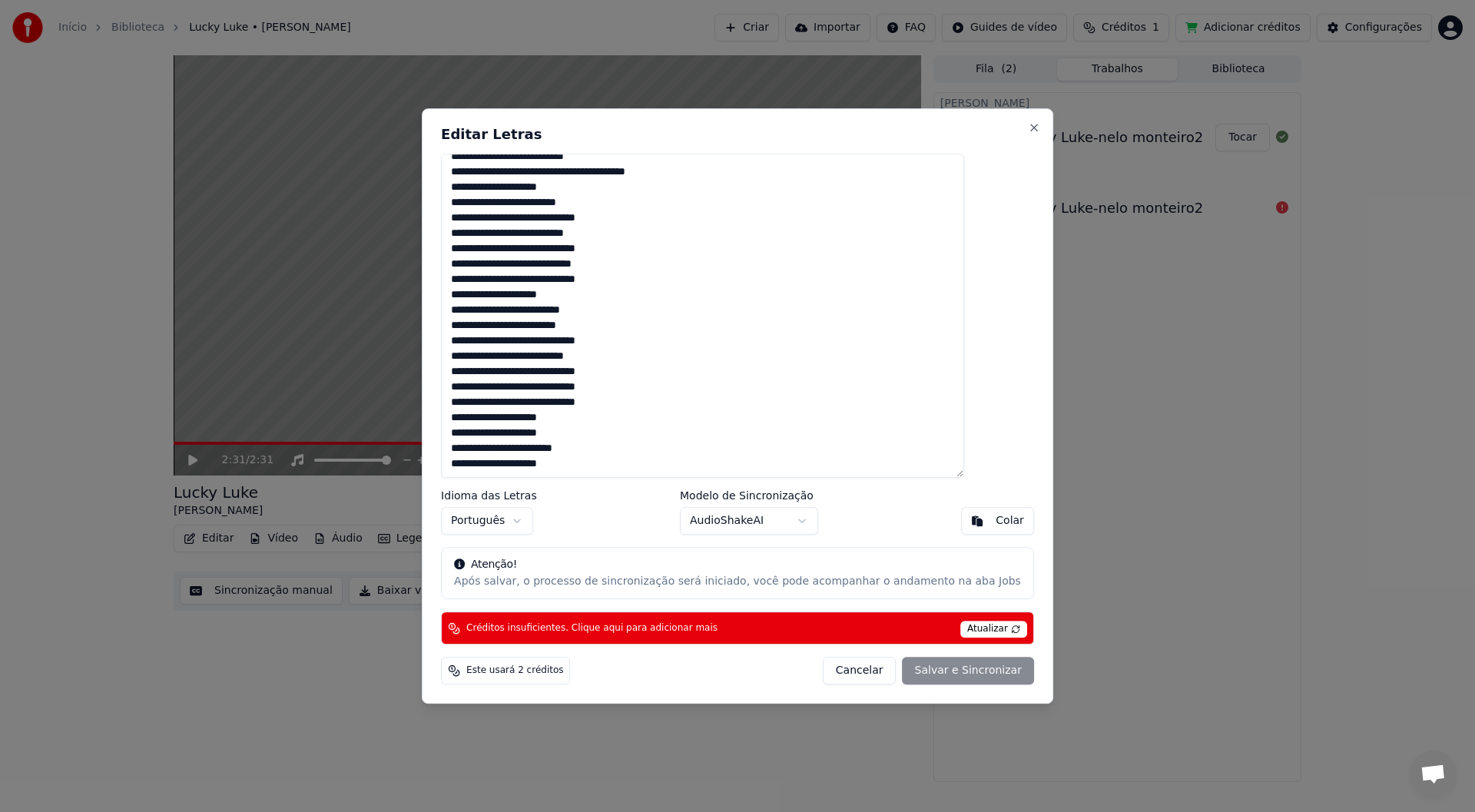
click at [601, 430] on span "Atualizar" at bounding box center [994, 629] width 67 height 17
click at [601, 430] on div "Cancelar Salvar e Sincronizar" at bounding box center [928, 670] width 211 height 28
click at [563, 430] on span "Este usará 2 créditos" at bounding box center [515, 670] width 97 height 12
click at [601, 430] on div "Cancelar Salvar e Sincronizar" at bounding box center [928, 670] width 211 height 28
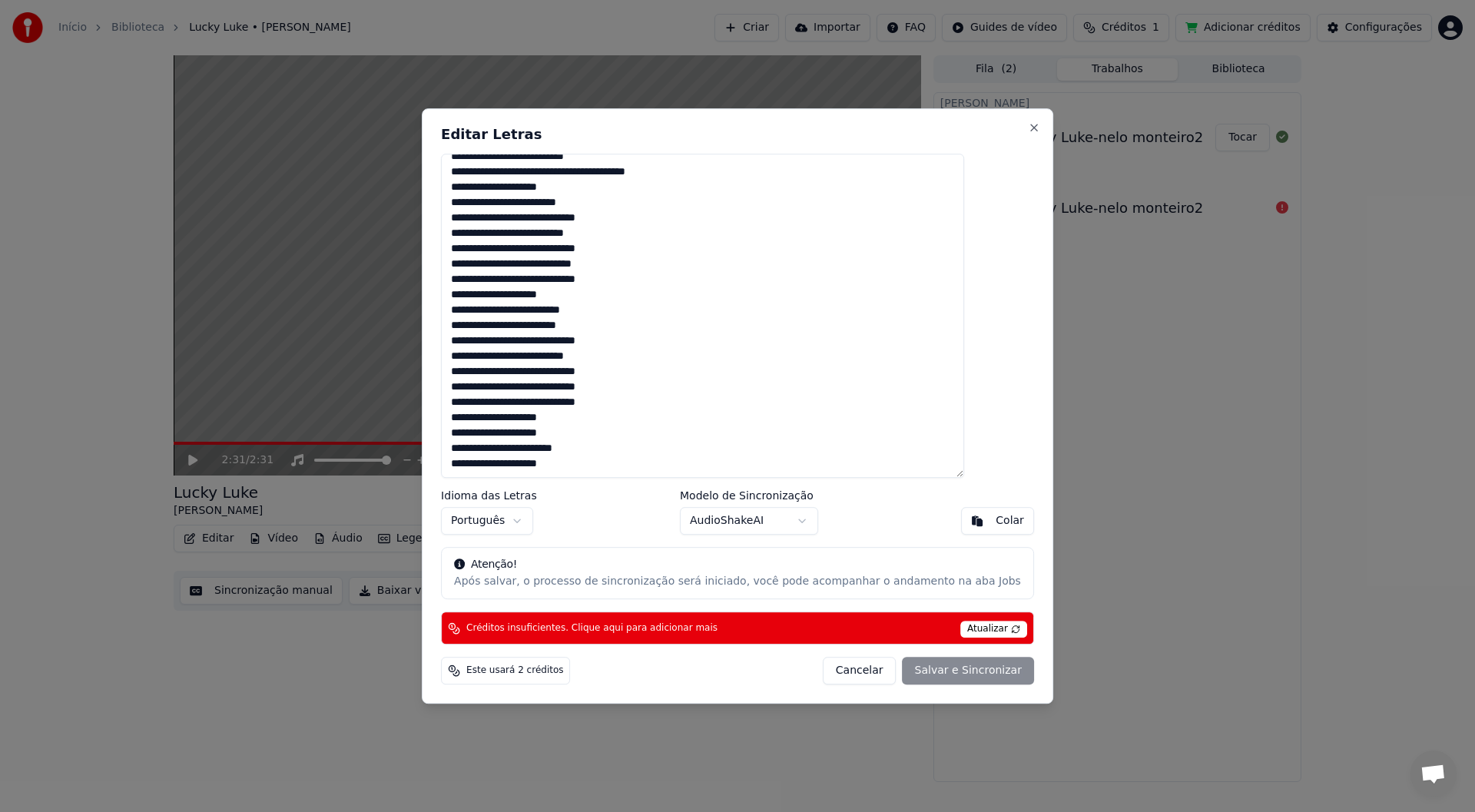
click at [601, 430] on div "Cancelar Salvar e Sincronizar" at bounding box center [928, 670] width 211 height 28
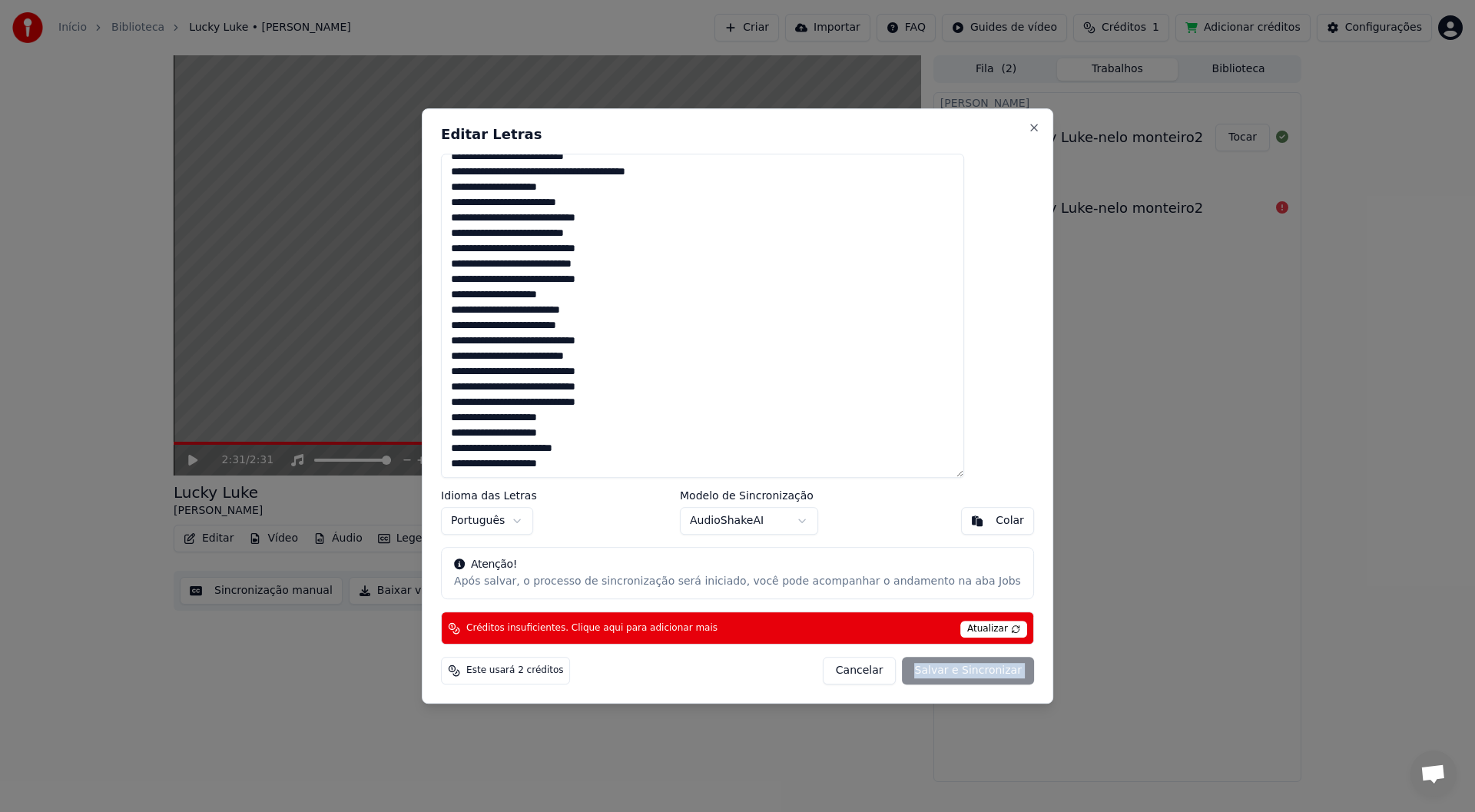
click at [601, 430] on div "Cancelar Salvar e Sincronizar" at bounding box center [928, 670] width 211 height 28
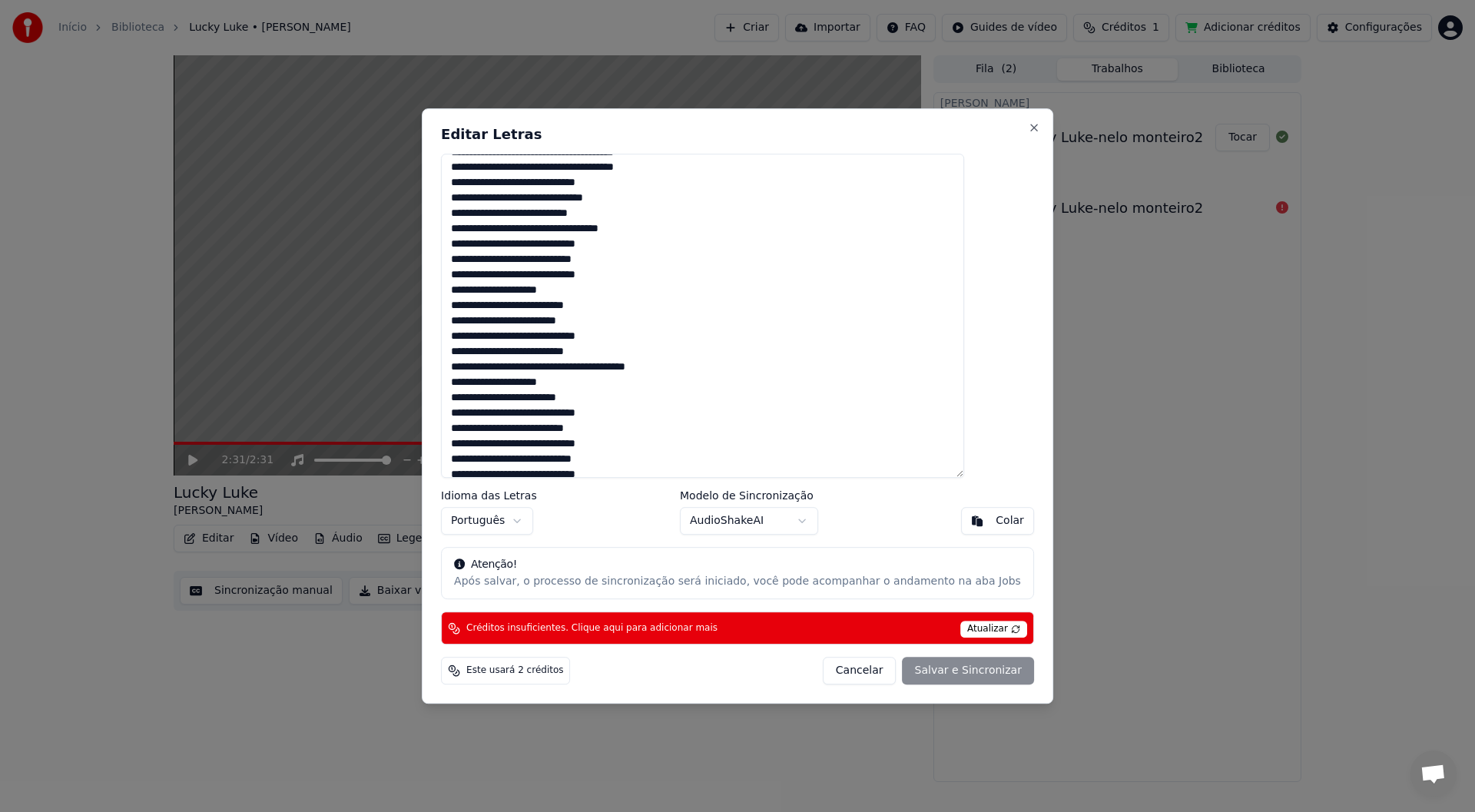
scroll to position [0, 0]
drag, startPoint x: 604, startPoint y: 468, endPoint x: 477, endPoint y: 162, distance: 331.3
click at [482, 164] on textarea at bounding box center [702, 315] width 523 height 325
click at [601, 430] on button "Cancelar" at bounding box center [859, 670] width 74 height 28
type textarea "**********"
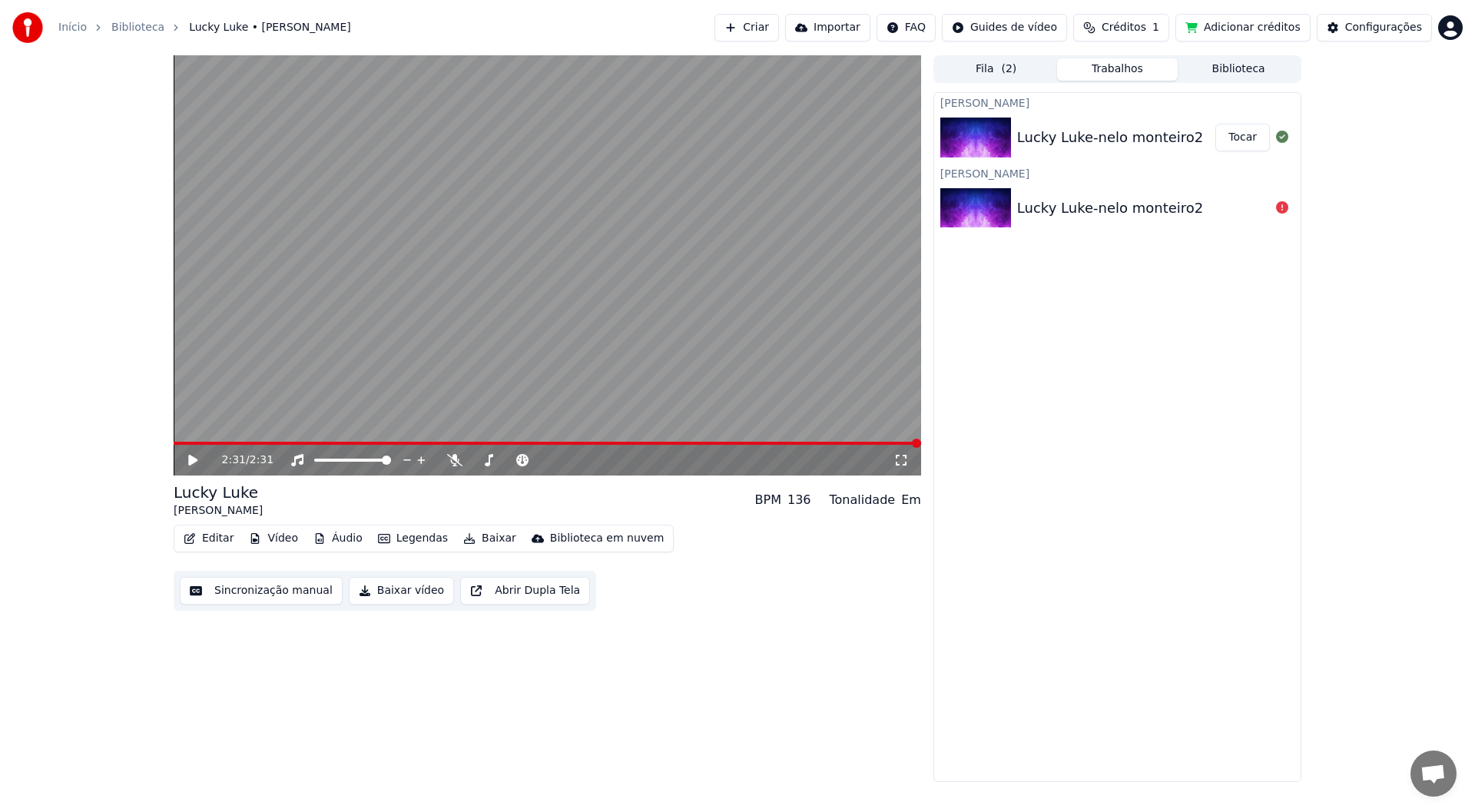
click at [601, 30] on button "Criar" at bounding box center [746, 28] width 65 height 28
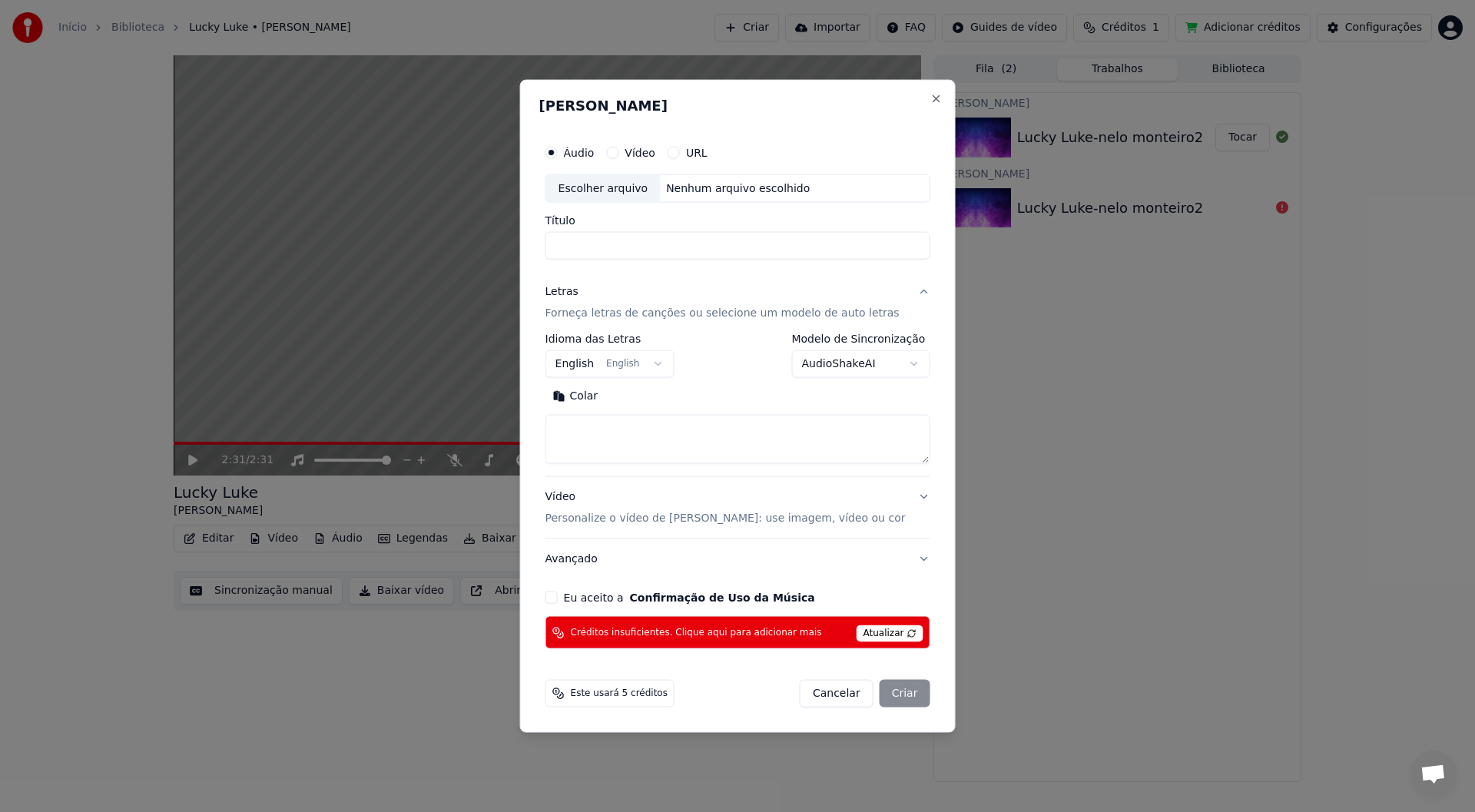
click at [601, 186] on div "Escolher arquivo" at bounding box center [603, 188] width 114 height 28
type input "**********"
click at [601, 313] on p "Forneça letras de canções ou selecione um modelo de auto letras" at bounding box center [722, 314] width 354 height 16
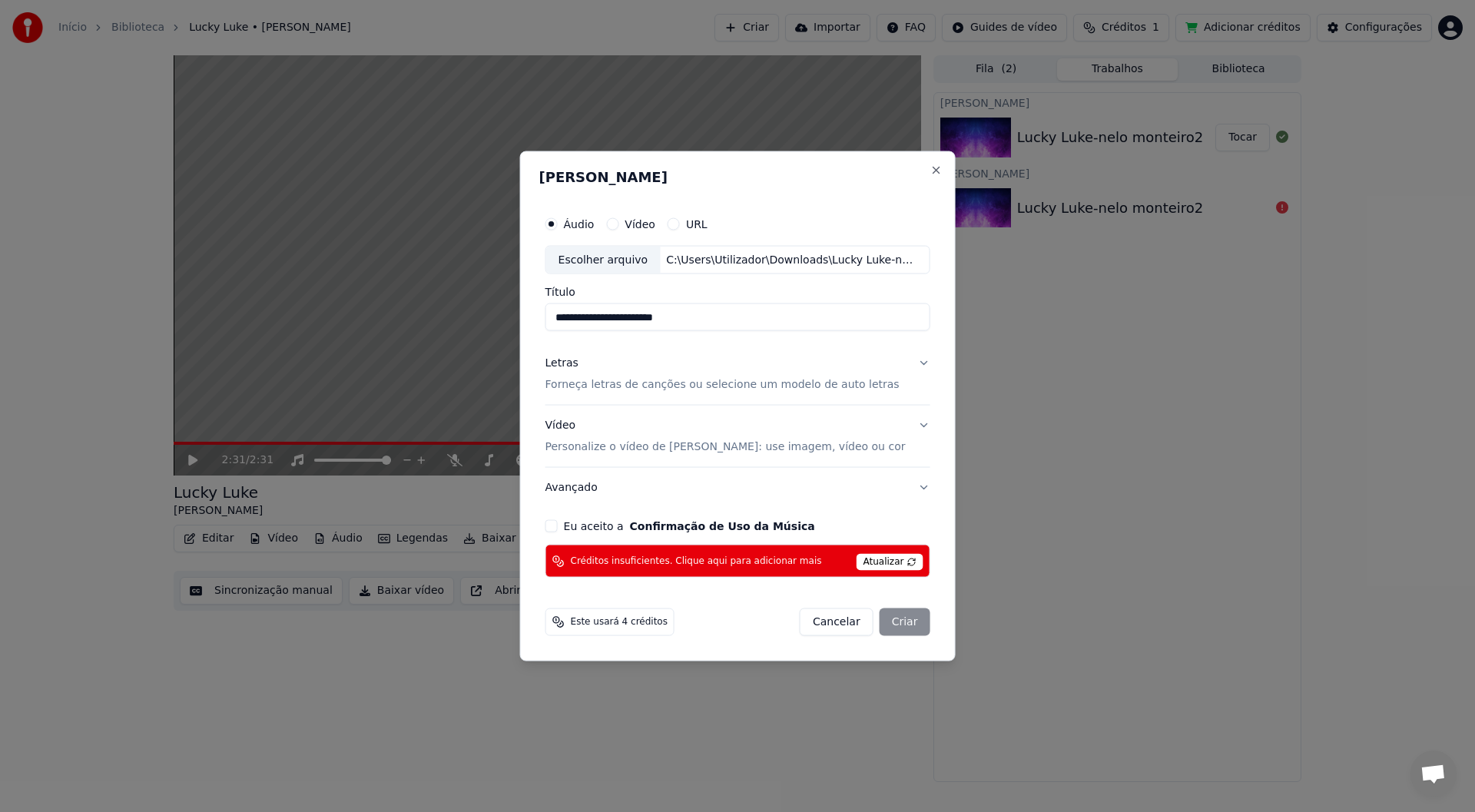
click at [601, 385] on p "Forneça letras de canções ou selecione um modelo de auto letras" at bounding box center [722, 385] width 354 height 16
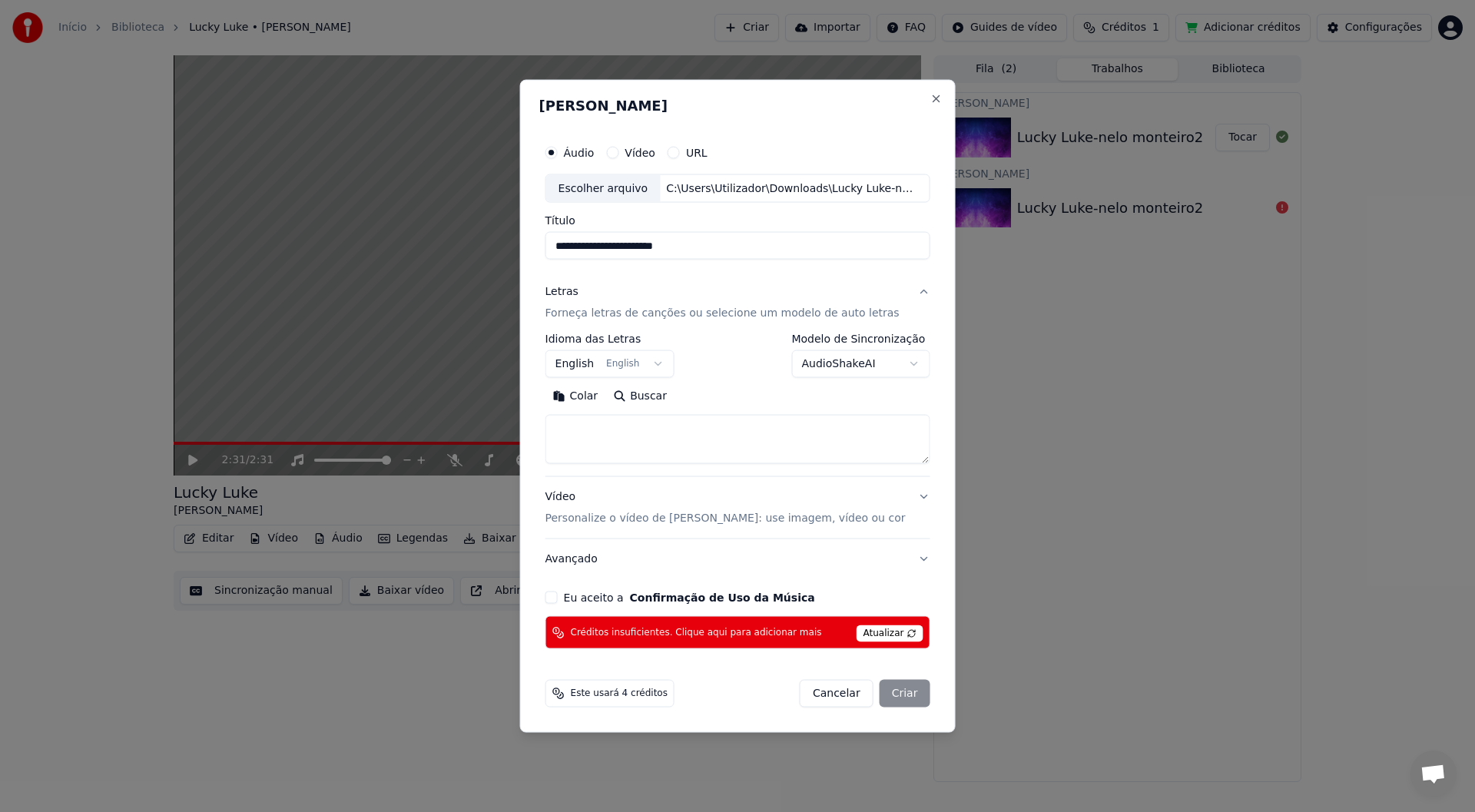
click at [601, 424] on textarea at bounding box center [738, 439] width 385 height 49
paste textarea "**********"
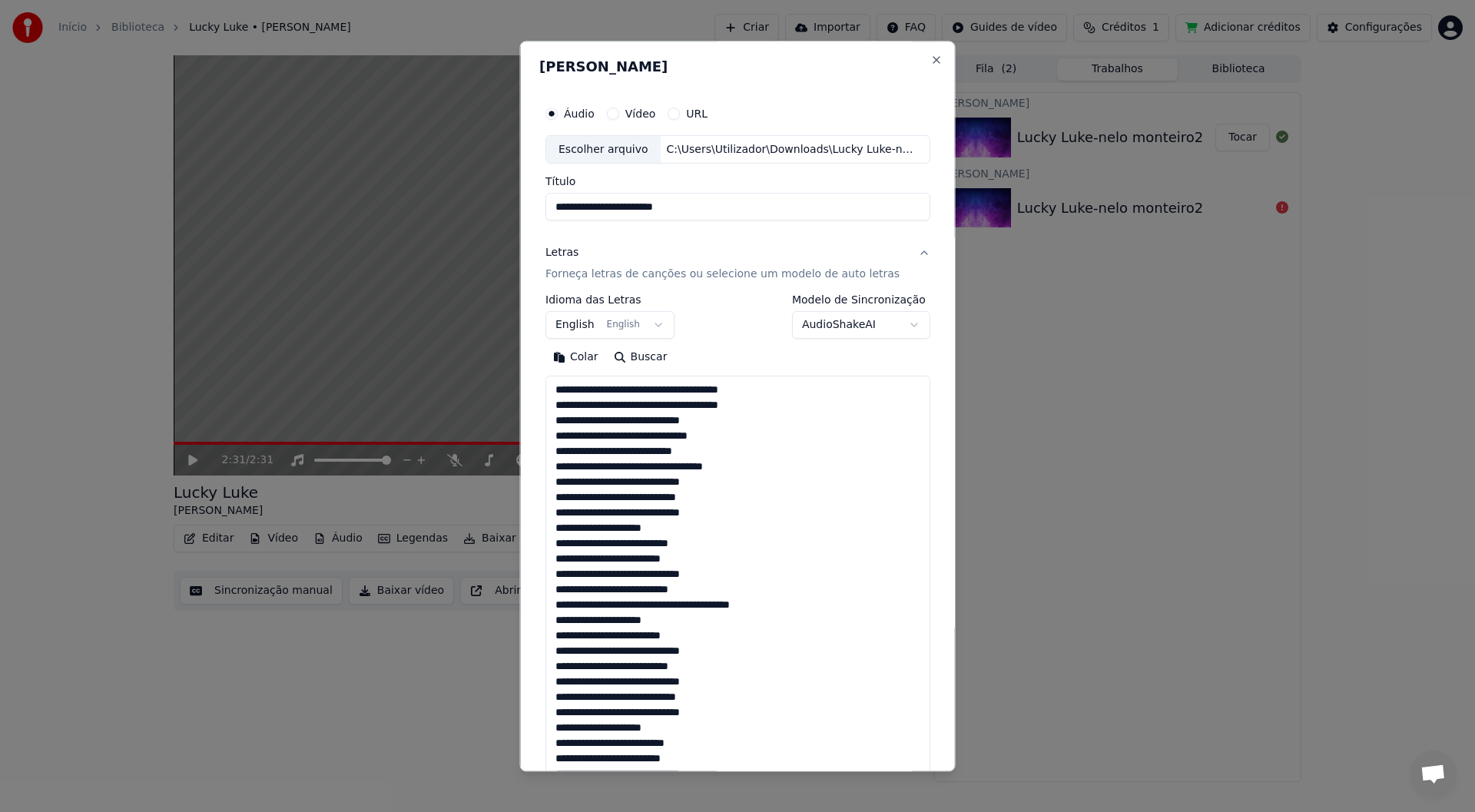
scroll to position [480, 0]
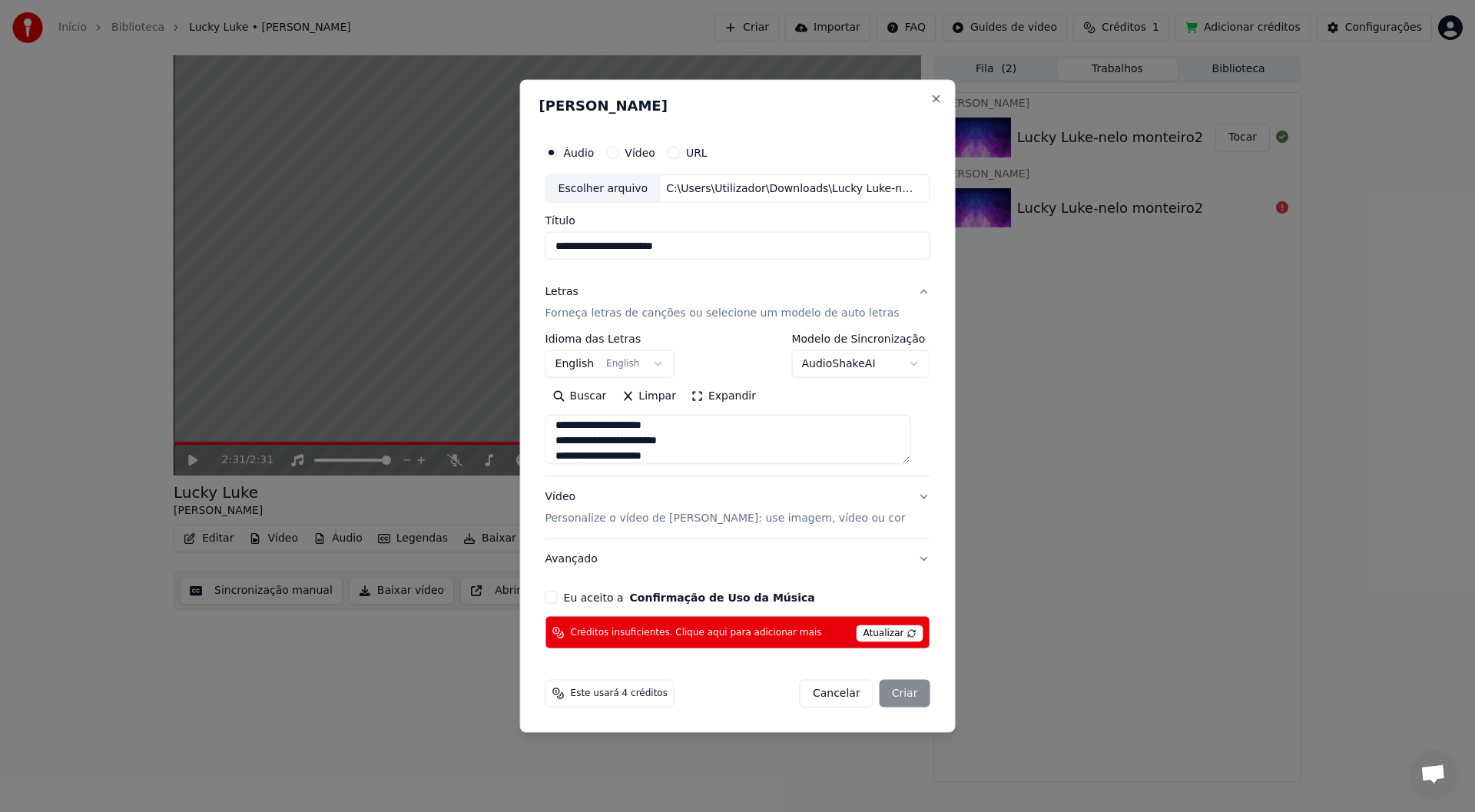
type textarea "**********"
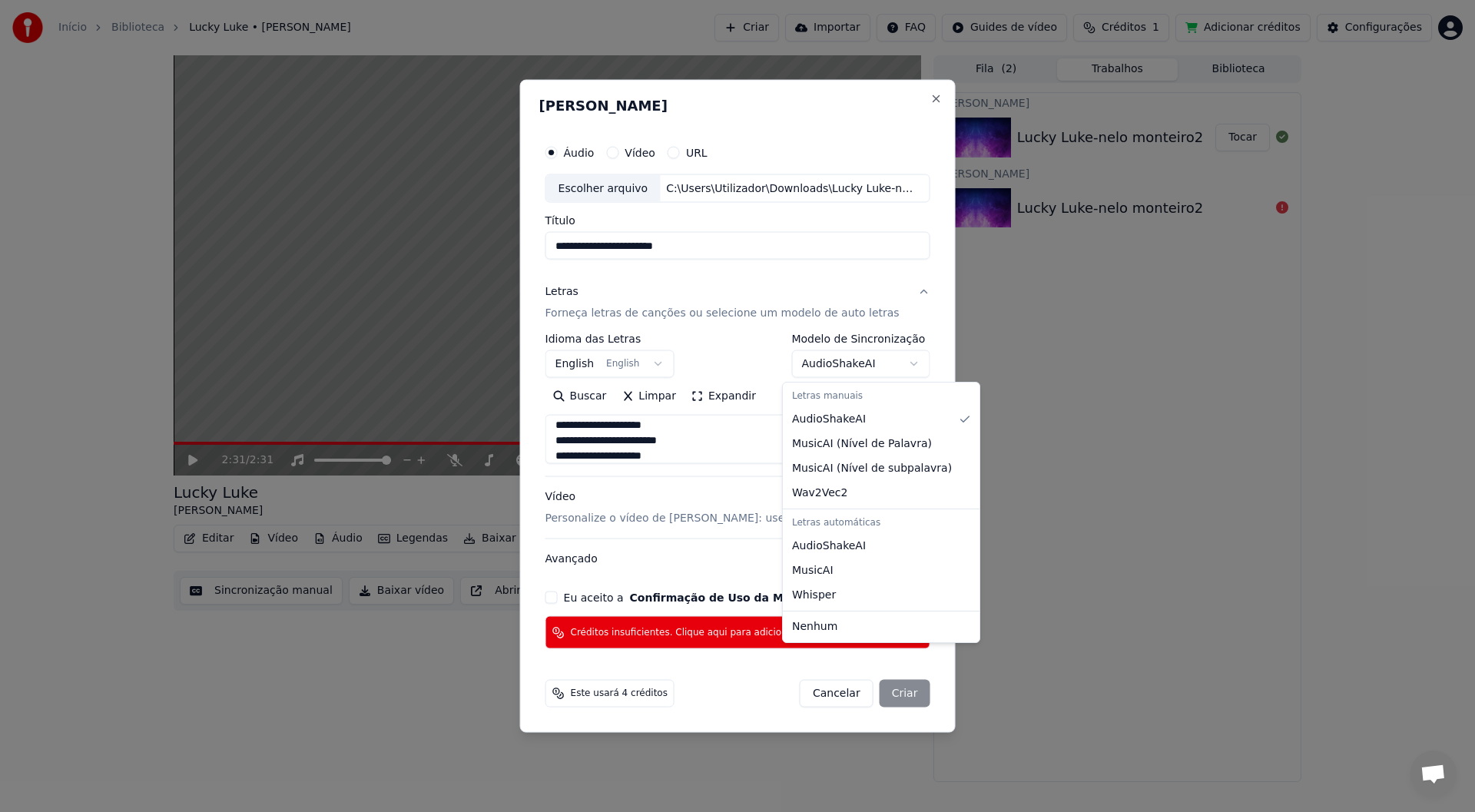
click at [601, 361] on body "**********" at bounding box center [738, 406] width 1475 height 812
click at [601, 364] on body "**********" at bounding box center [738, 406] width 1475 height 812
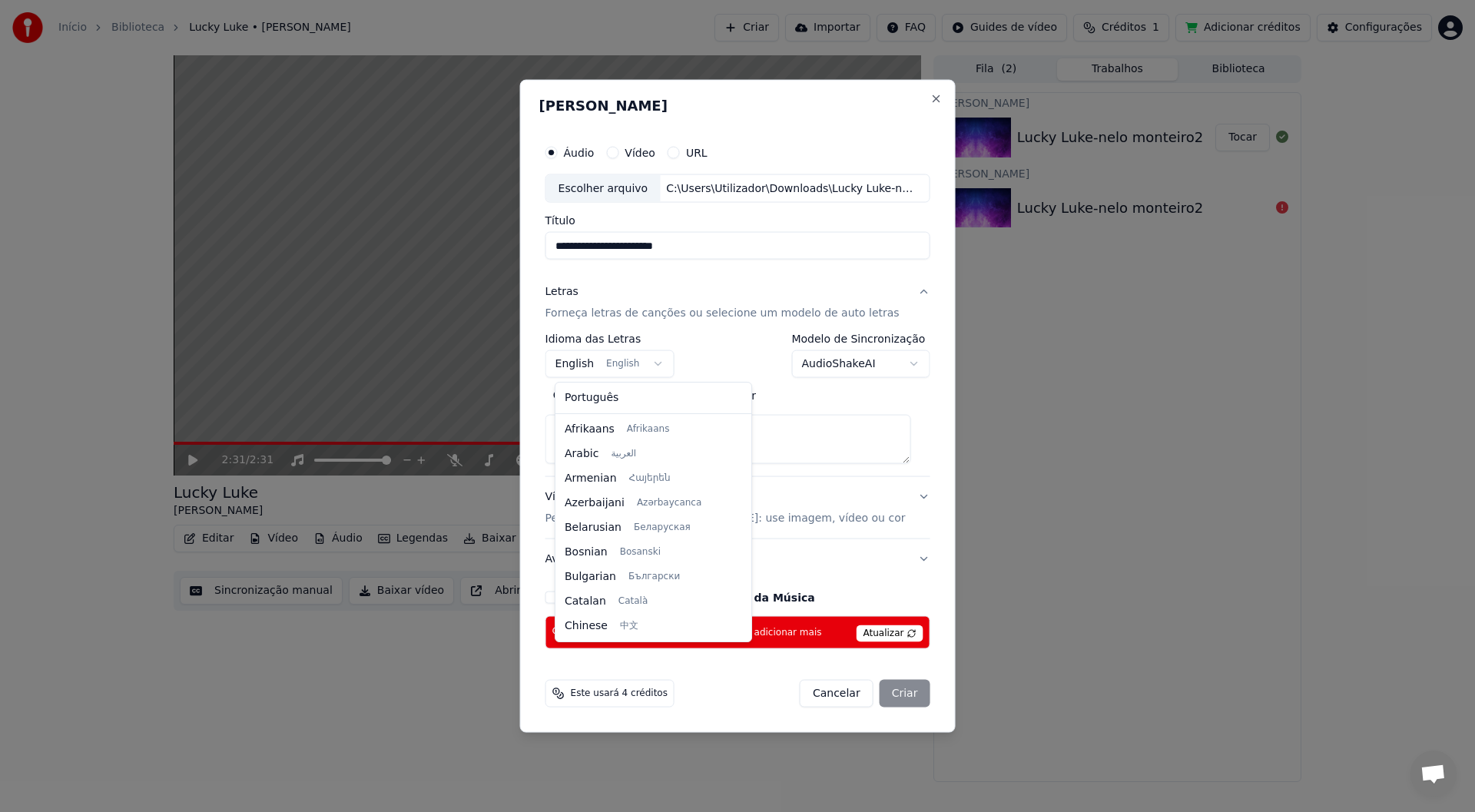
click at [601, 364] on body "**********" at bounding box center [738, 406] width 1475 height 812
select select "**"
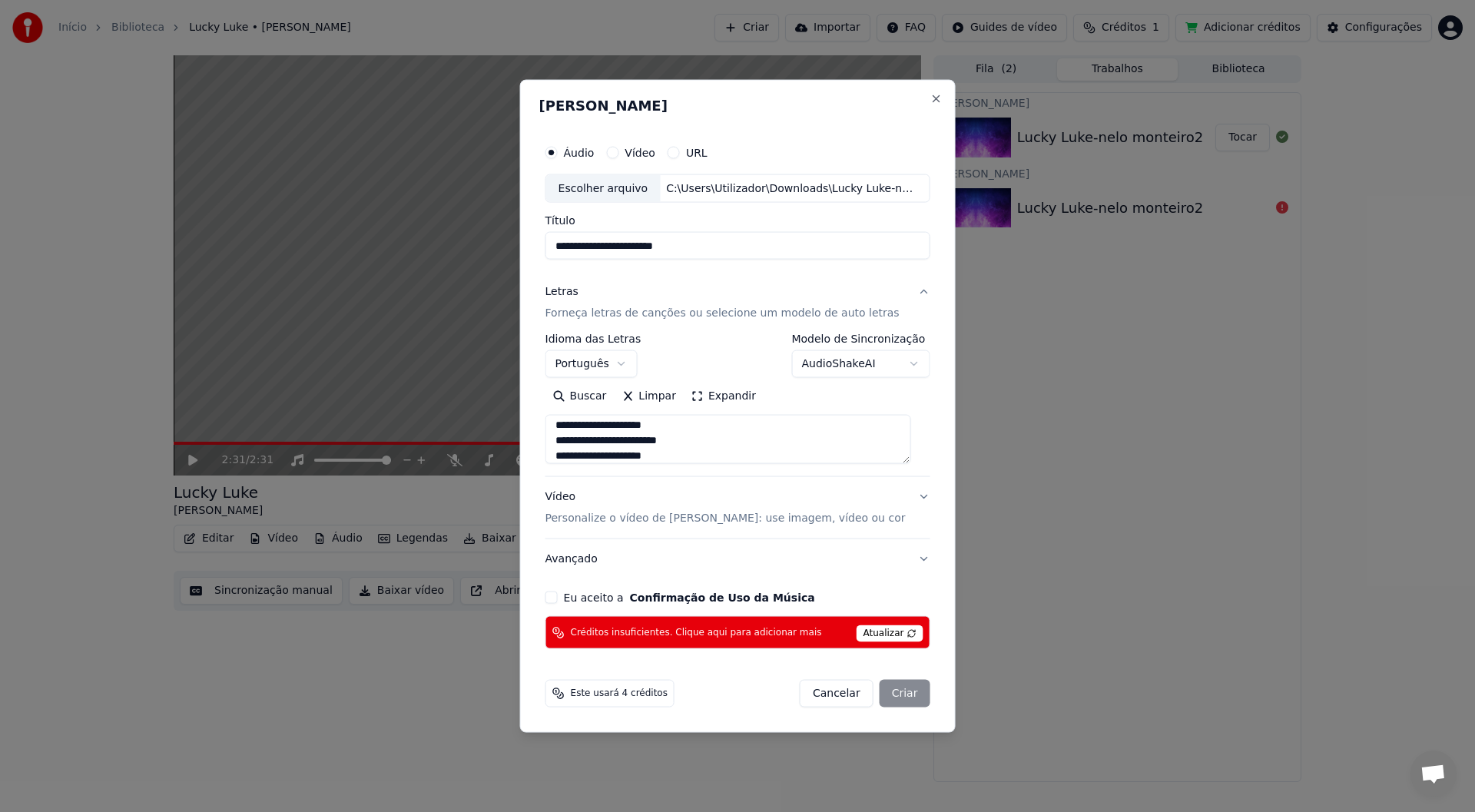
click at [558, 430] on button "Eu aceito a Confirmação de Uso da Música" at bounding box center [551, 598] width 12 height 12
click at [601, 430] on div "Cancelar Criar" at bounding box center [865, 694] width 131 height 28
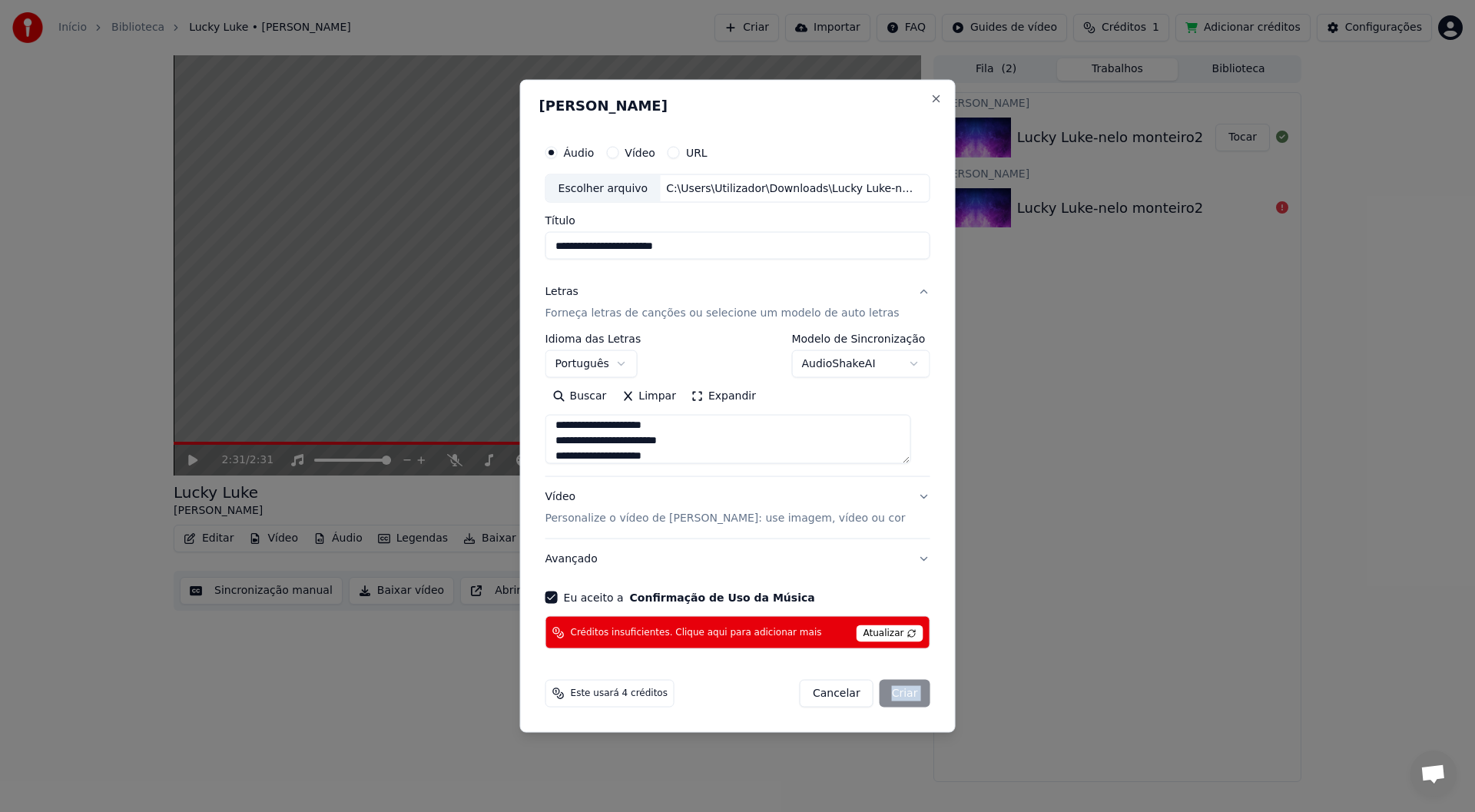
click at [601, 430] on div "Cancelar Criar" at bounding box center [865, 694] width 131 height 28
click at [601, 430] on span "Atualizar" at bounding box center [890, 634] width 67 height 17
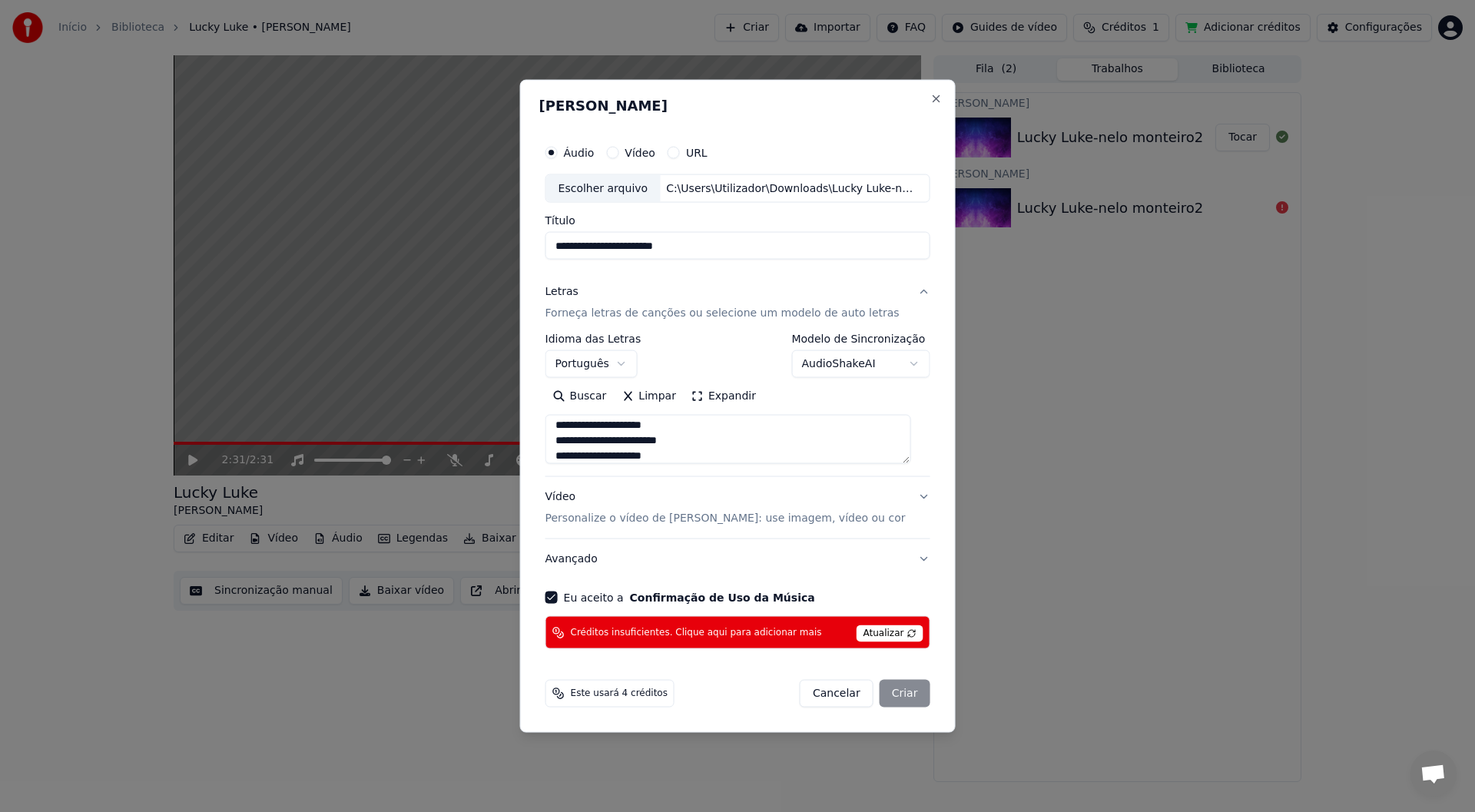
click at [601, 430] on span "Atualizar" at bounding box center [890, 634] width 67 height 17
click at [601, 430] on button "Cancelar" at bounding box center [836, 694] width 74 height 28
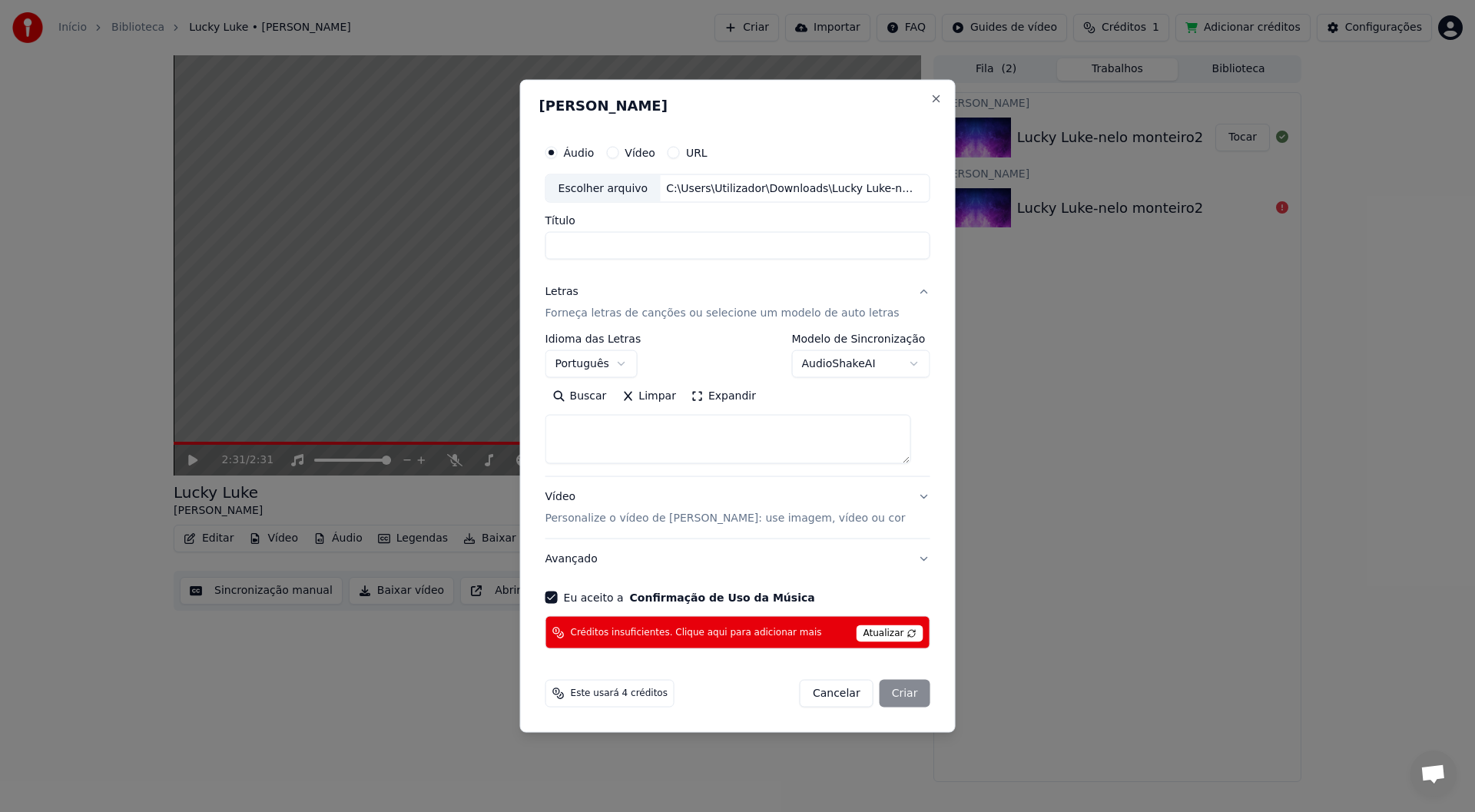
select select
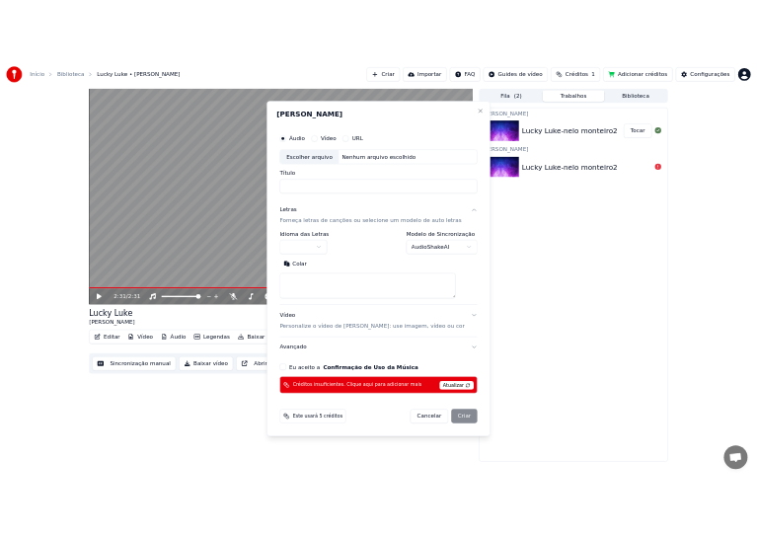
scroll to position [0, 0]
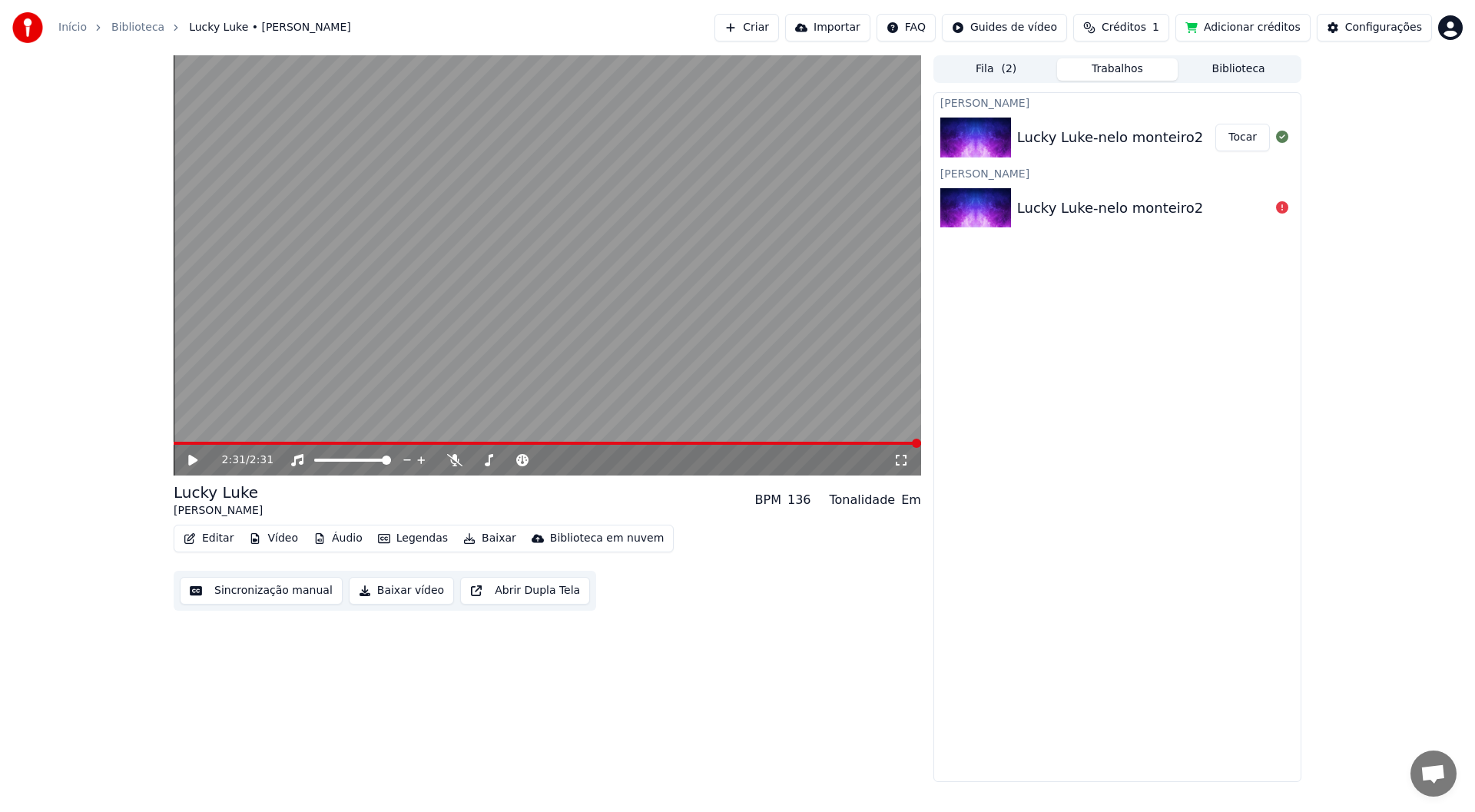
click at [601, 141] on img at bounding box center [975, 137] width 71 height 40
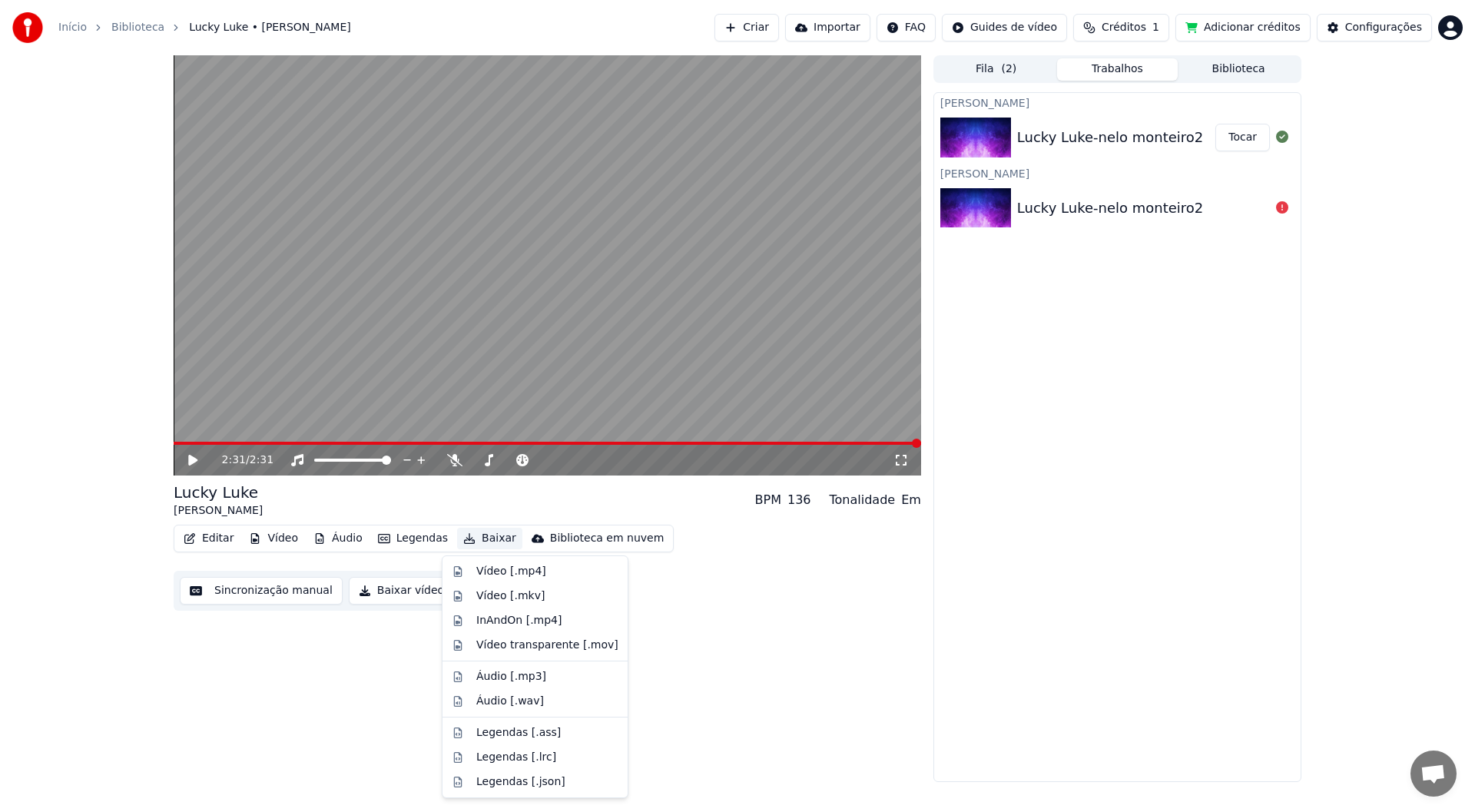
click at [480, 430] on button "Baixar" at bounding box center [490, 539] width 65 height 22
click at [502, 430] on div "Vídeo [.mp4]" at bounding box center [512, 571] width 70 height 16
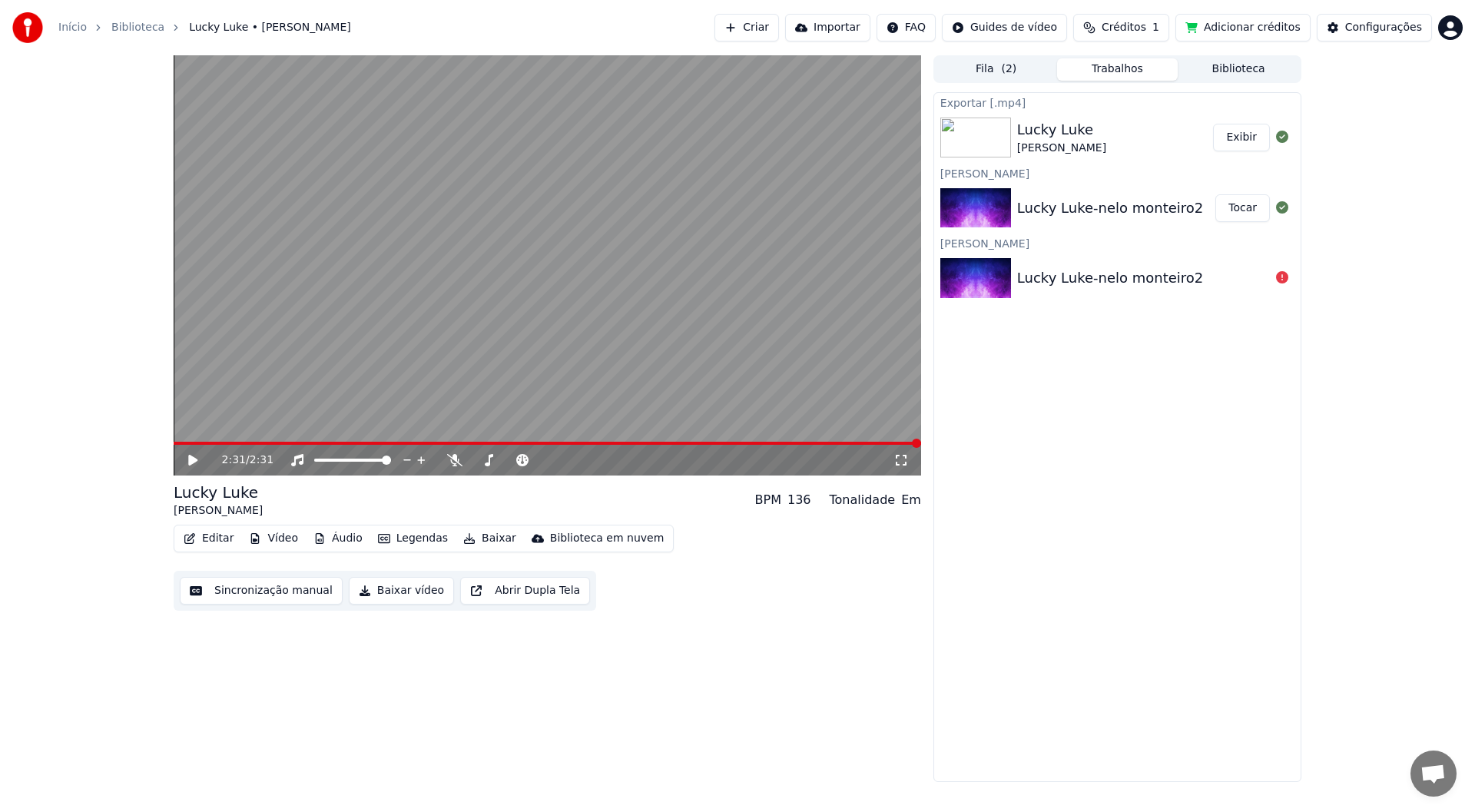
click at [601, 139] on button "Exibir" at bounding box center [1241, 138] width 57 height 28
